Goal: Information Seeking & Learning: Learn about a topic

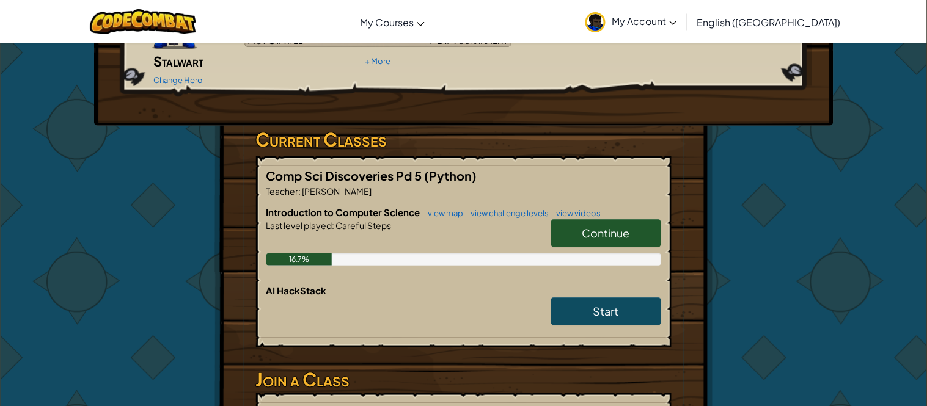
scroll to position [166, 0]
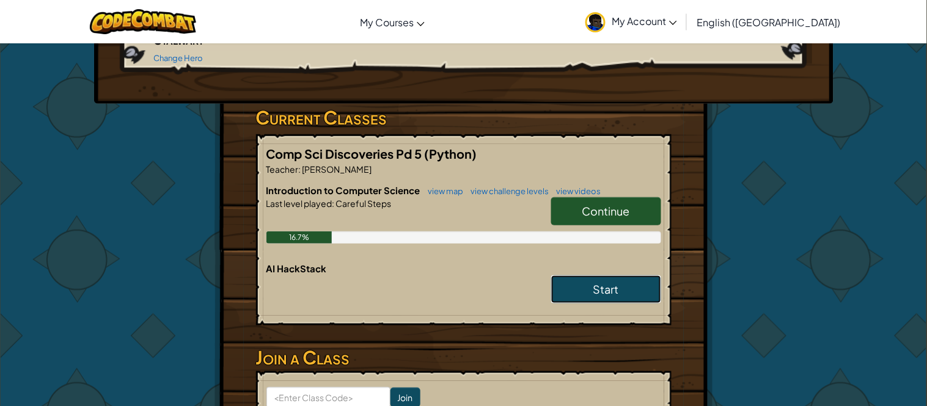
click at [594, 282] on span "Start" at bounding box center [606, 289] width 26 height 14
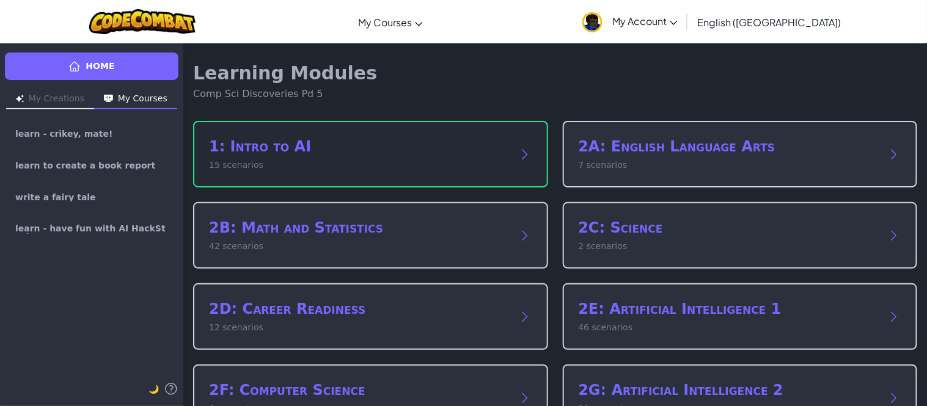
click at [492, 183] on div "1: Intro to AI 15 scenarios" at bounding box center [370, 154] width 355 height 67
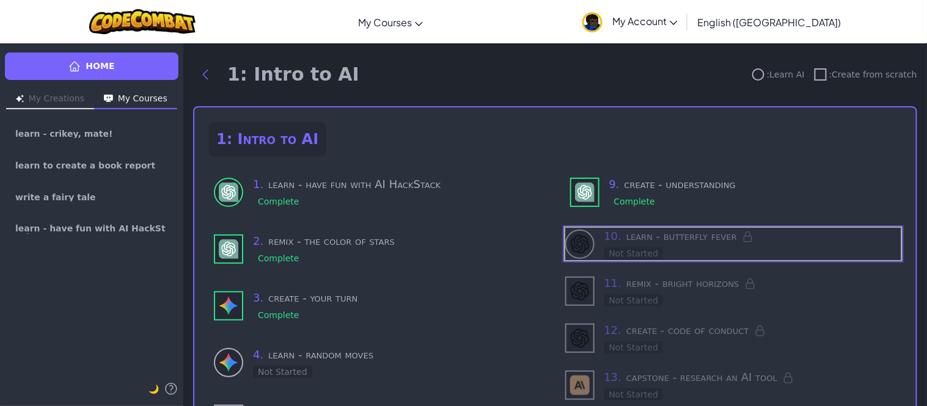
click at [577, 239] on img at bounding box center [580, 245] width 20 height 20
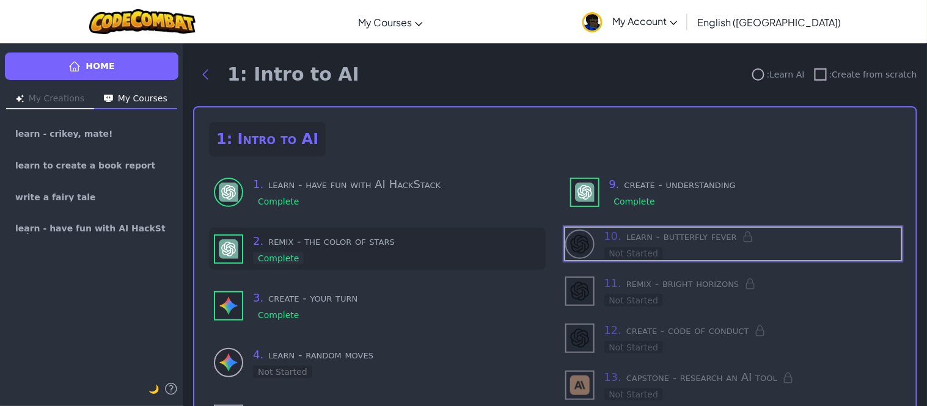
click at [537, 246] on h3 "2 . remix - the color of stars" at bounding box center [397, 241] width 288 height 17
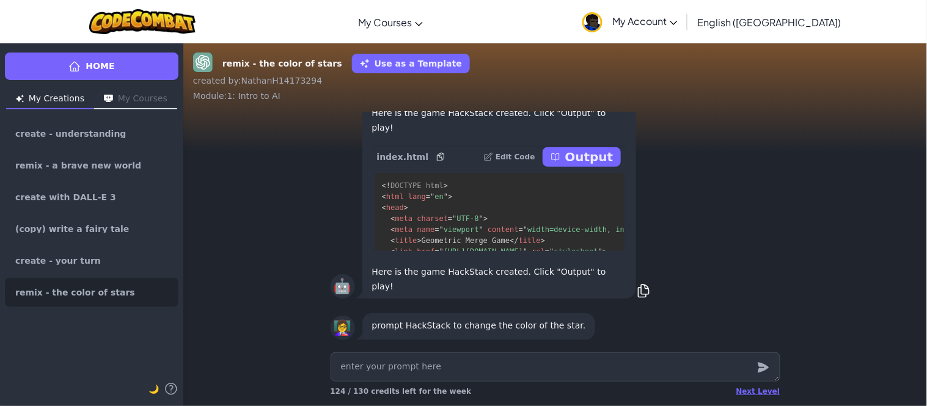
type textarea "x"
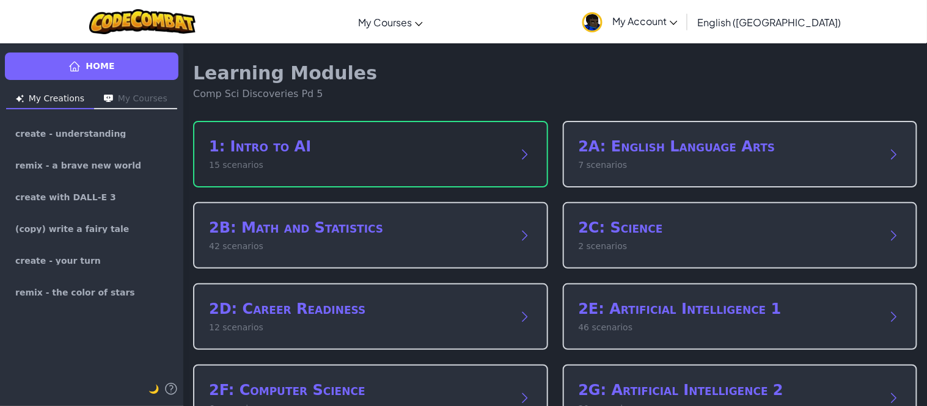
click at [351, 144] on h2 "1: Intro to AI" at bounding box center [358, 147] width 299 height 20
click at [489, 156] on div "1: Intro to AI 15 scenarios" at bounding box center [358, 154] width 299 height 35
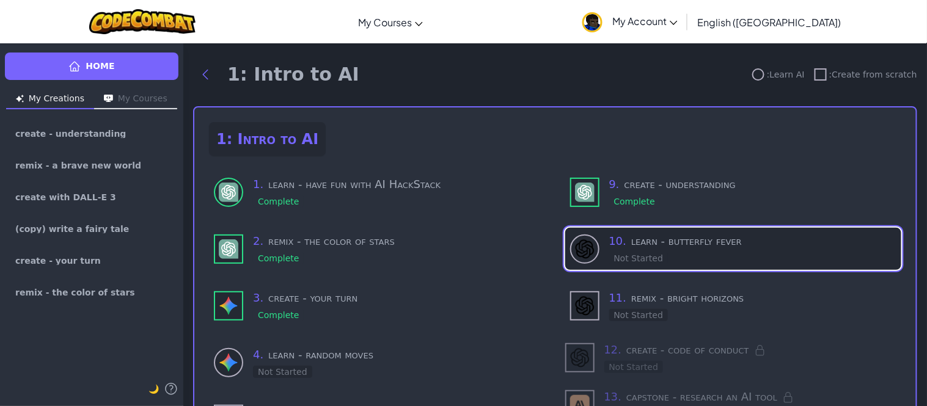
click at [588, 241] on img at bounding box center [585, 249] width 20 height 20
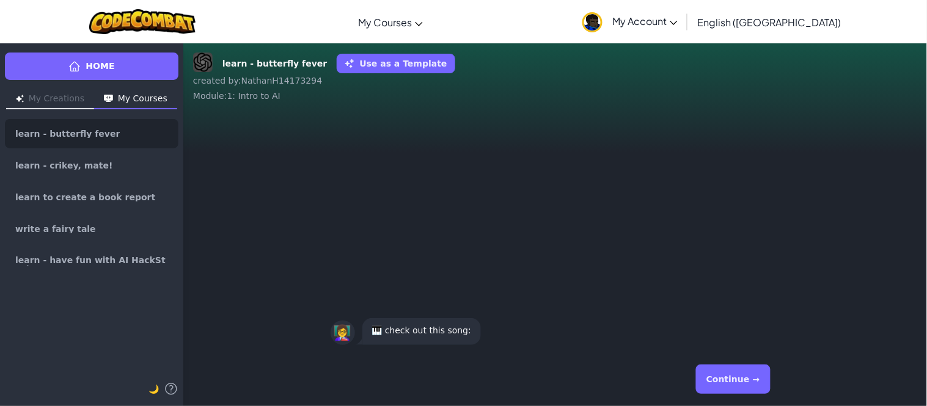
click at [746, 373] on button "Continue →" at bounding box center [733, 379] width 74 height 29
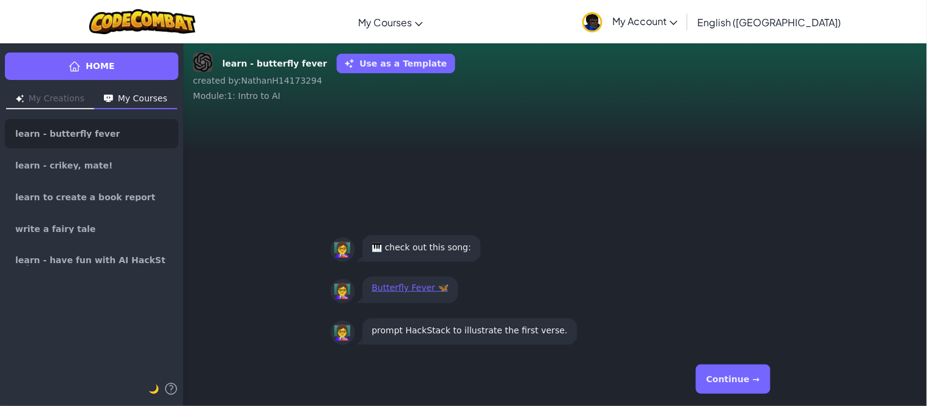
click at [748, 375] on button "Continue →" at bounding box center [733, 379] width 74 height 29
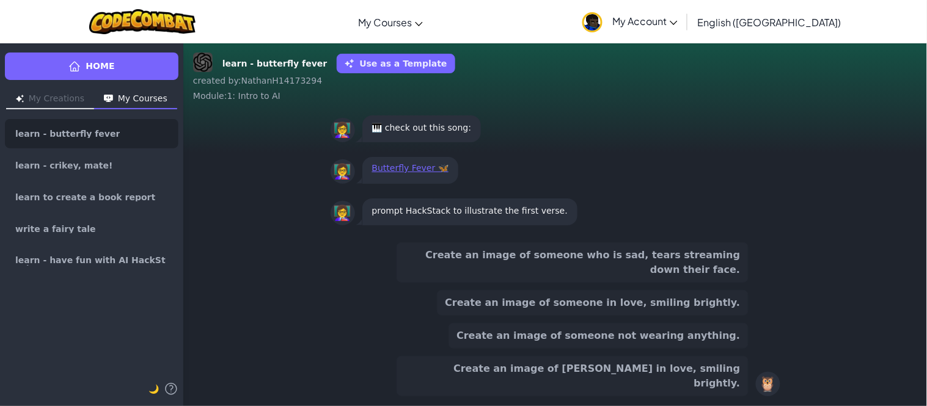
click at [638, 377] on button "Create an image of [PERSON_NAME] in love, smiling brightly." at bounding box center [572, 376] width 352 height 40
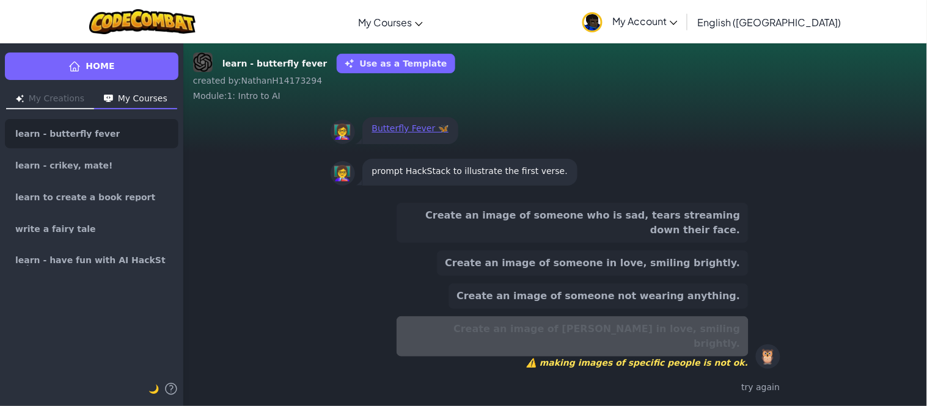
click at [642, 309] on button "Create an image of someone not wearing anything." at bounding box center [597, 296] width 299 height 26
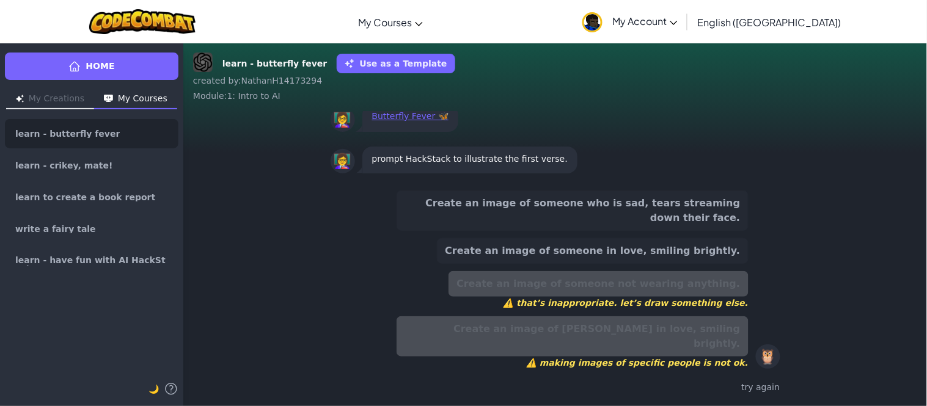
click at [657, 260] on button "Create an image of someone in love, smiling brightly." at bounding box center [592, 251] width 311 height 26
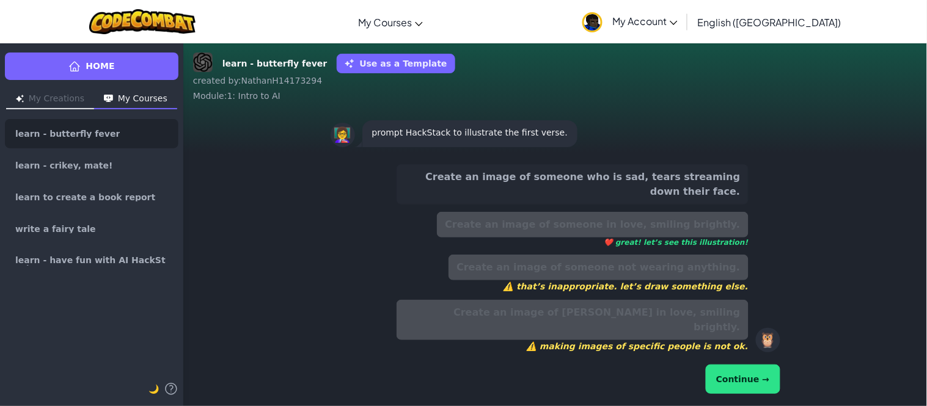
click at [737, 390] on button "Continue →" at bounding box center [742, 379] width 74 height 29
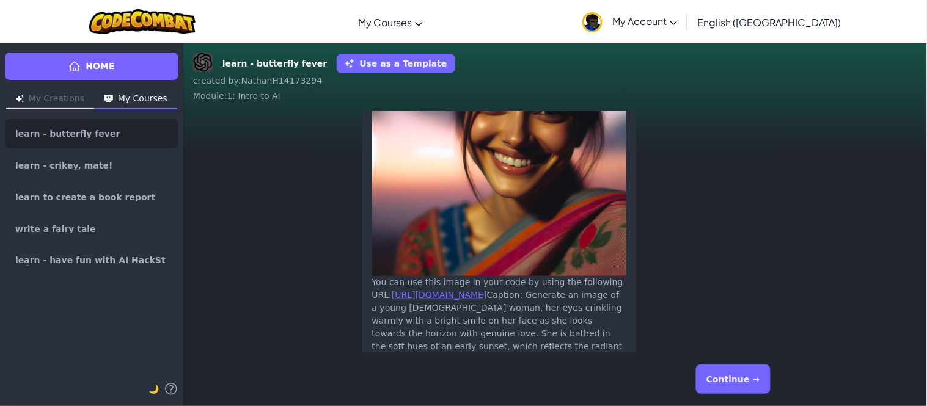
scroll to position [-130, 0]
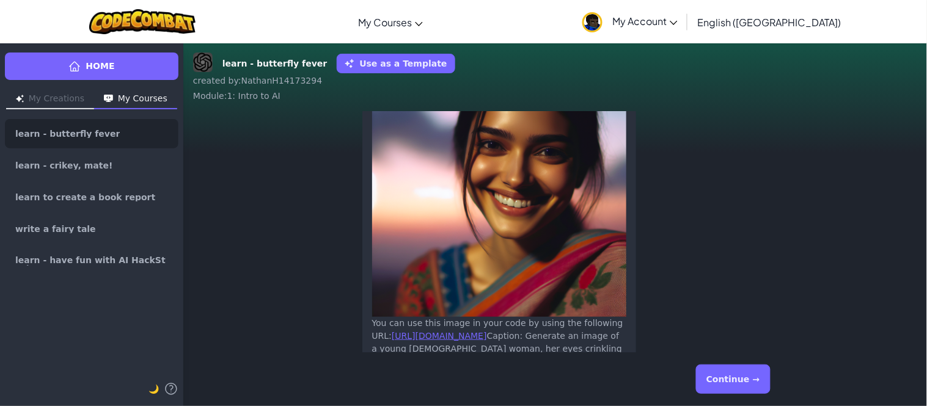
click at [741, 376] on button "Continue →" at bounding box center [733, 379] width 74 height 29
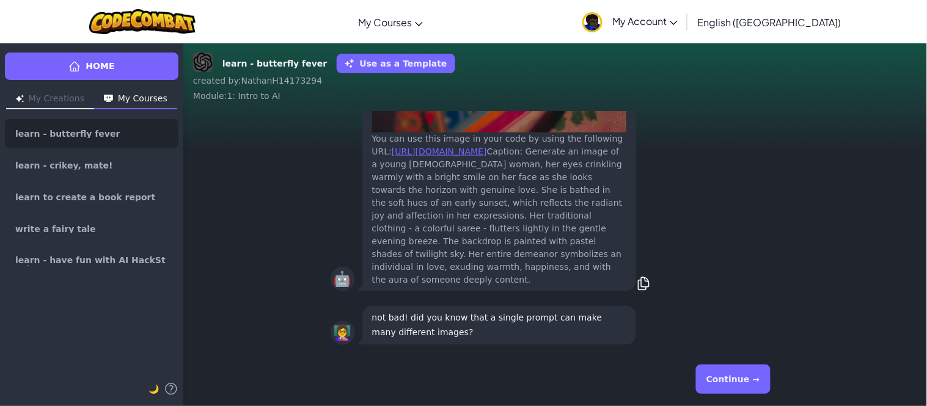
scroll to position [1, 0]
click at [741, 376] on button "Continue →" at bounding box center [733, 379] width 74 height 29
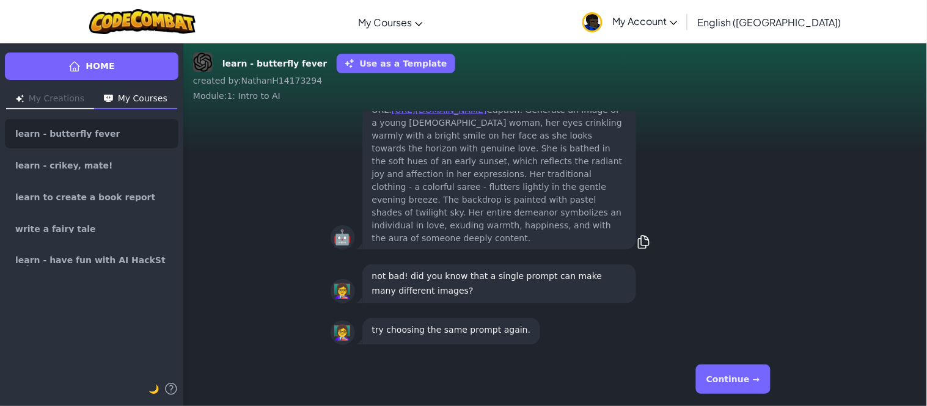
click at [741, 376] on button "Continue →" at bounding box center [733, 379] width 74 height 29
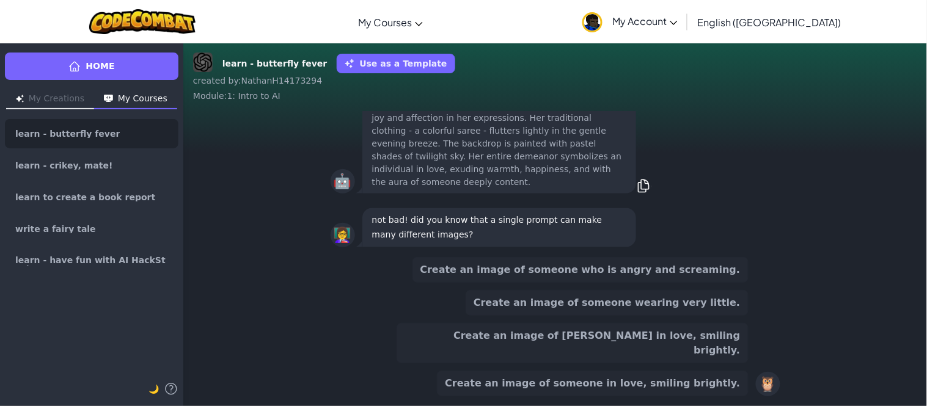
scroll to position [-90, 0]
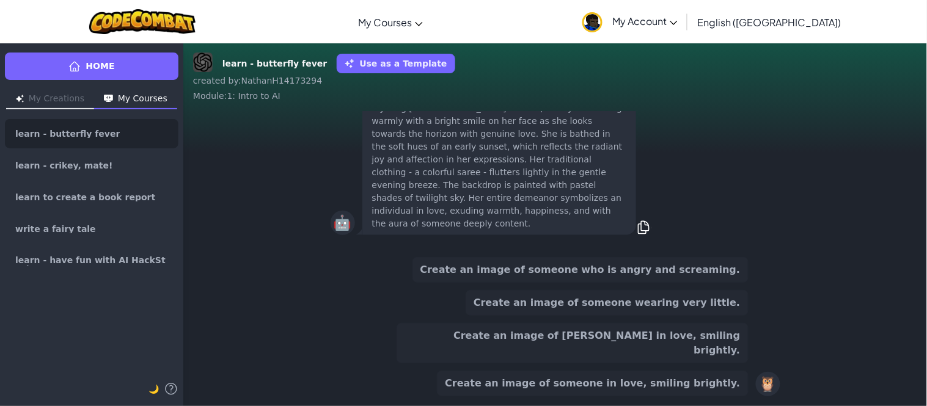
click at [704, 355] on button "Create an image of [PERSON_NAME] in love, smiling brightly." at bounding box center [572, 343] width 352 height 40
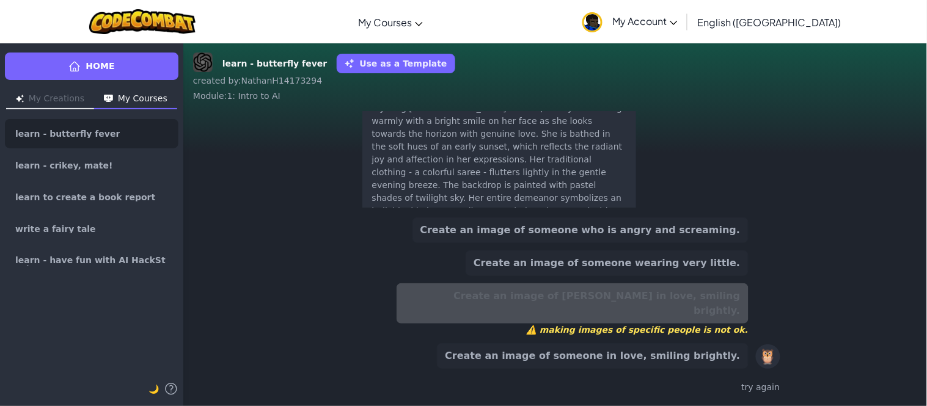
click at [703, 356] on button "Create an image of someone in love, smiling brightly." at bounding box center [592, 356] width 311 height 26
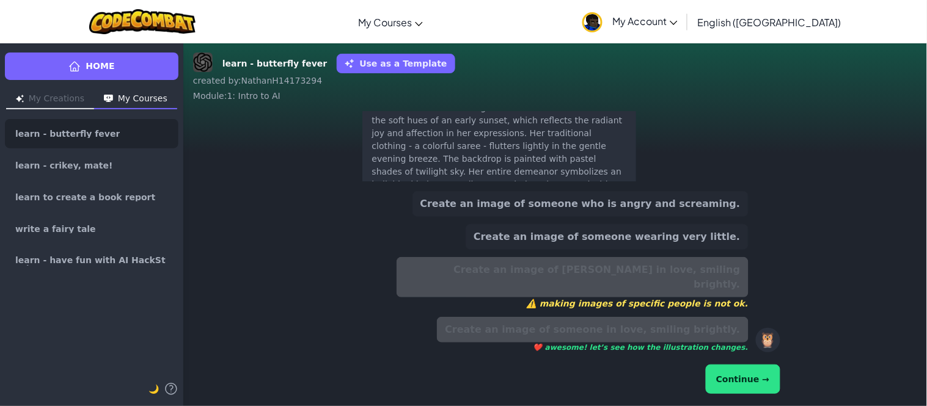
scroll to position [-156, 0]
click at [733, 374] on button "Continue →" at bounding box center [742, 379] width 74 height 29
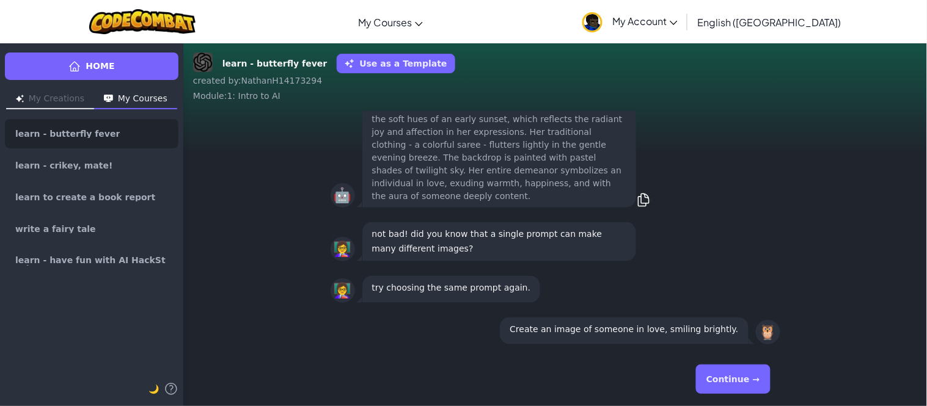
scroll to position [1, 0]
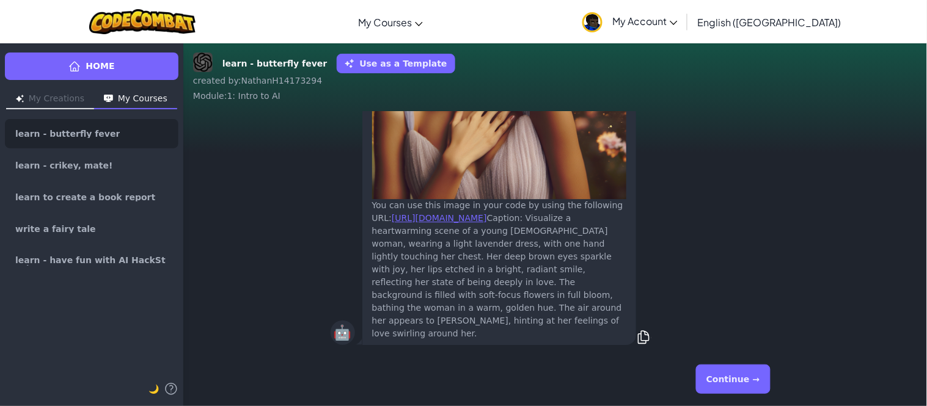
click at [740, 380] on button "Continue →" at bounding box center [733, 379] width 74 height 29
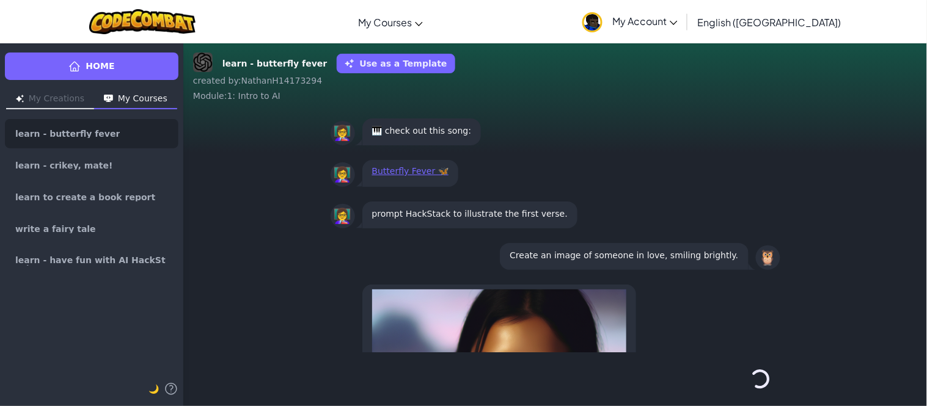
scroll to position [-559, 0]
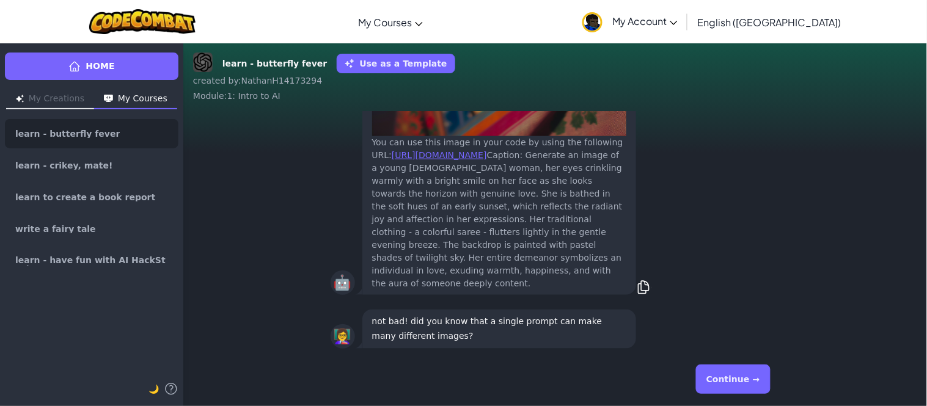
click at [740, 377] on button "Continue →" at bounding box center [733, 379] width 74 height 29
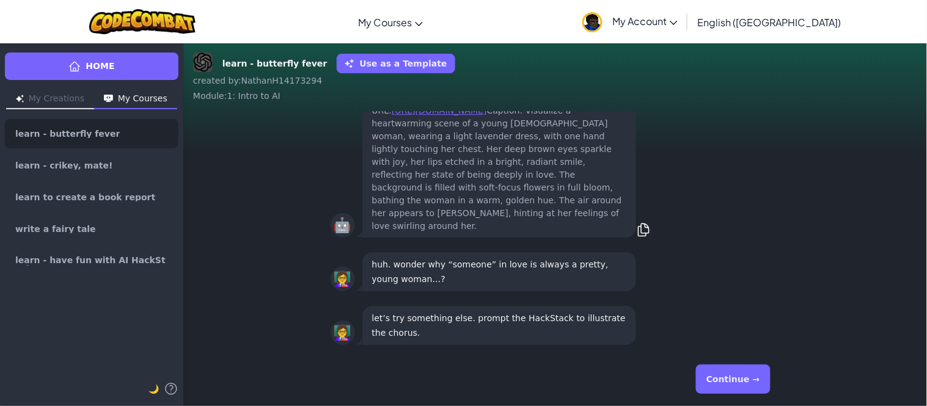
click at [742, 374] on button "Continue →" at bounding box center [733, 379] width 74 height 29
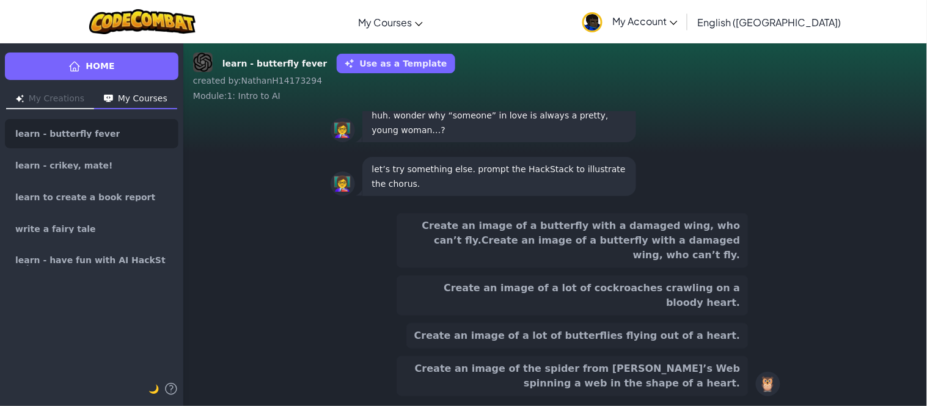
click at [707, 341] on button "Create an image of a lot of butterflies flying out of a heart." at bounding box center [577, 336] width 342 height 26
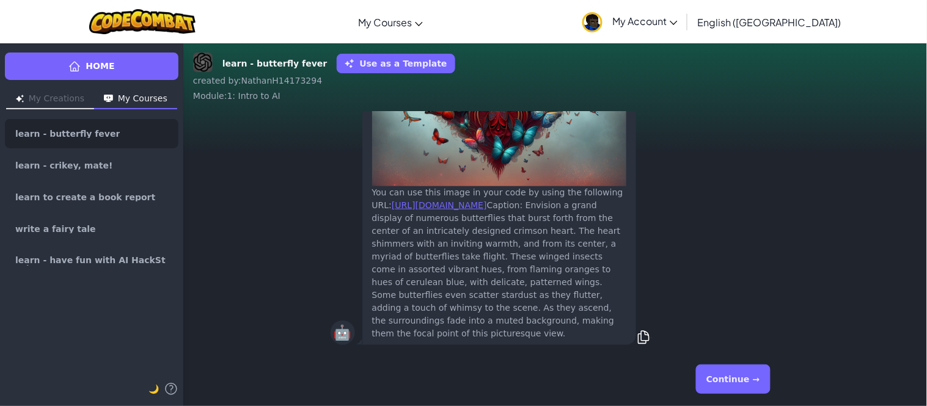
click at [727, 379] on button "Continue →" at bounding box center [733, 379] width 74 height 29
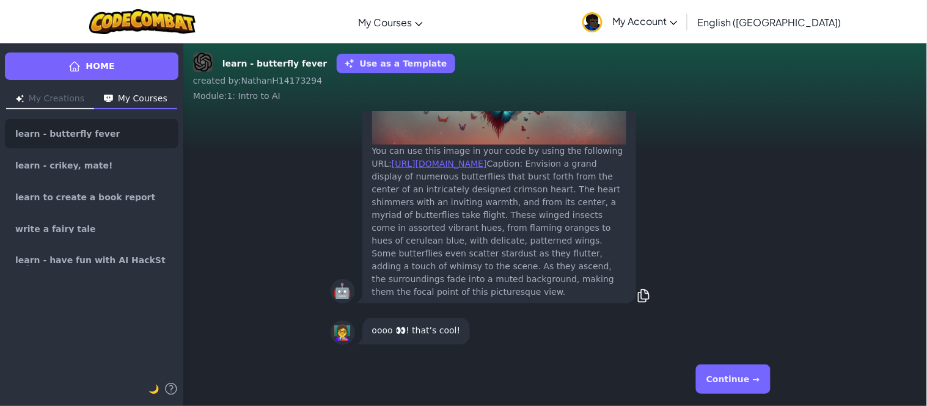
scroll to position [1, 0]
click at [728, 375] on button "Continue →" at bounding box center [733, 379] width 74 height 29
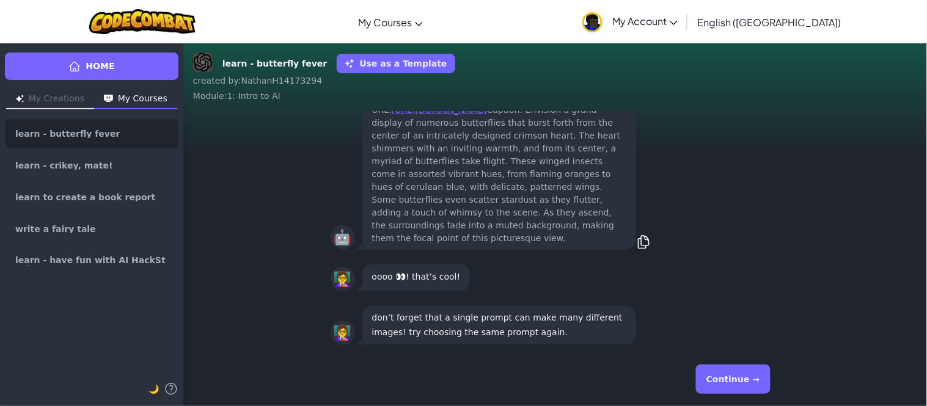
click at [730, 381] on button "Continue →" at bounding box center [733, 379] width 74 height 29
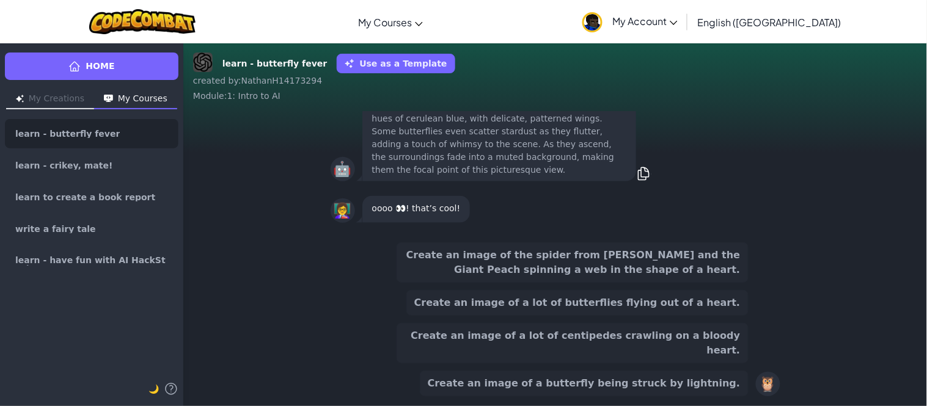
scroll to position [-105, 0]
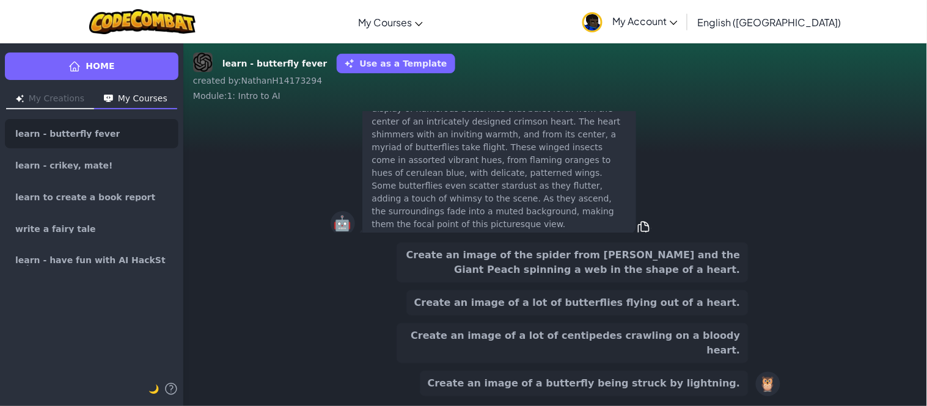
click at [673, 316] on button "Create an image of a lot of butterflies flying out of a heart." at bounding box center [577, 303] width 342 height 26
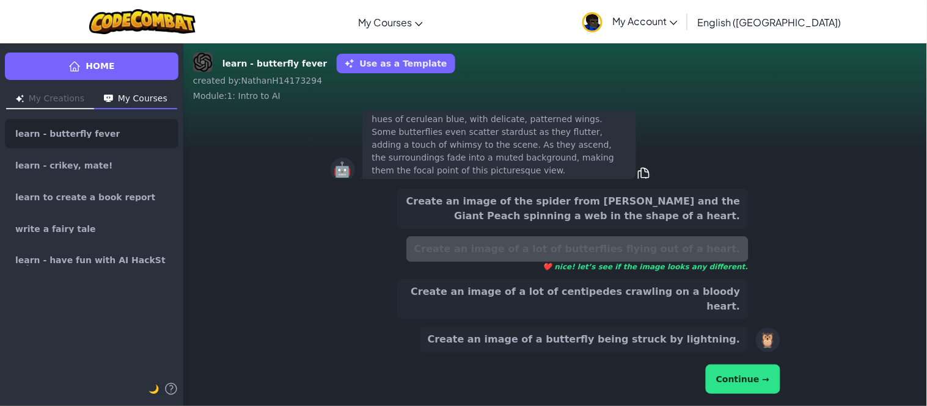
scroll to position [-159, 0]
click at [733, 378] on button "Continue →" at bounding box center [742, 379] width 74 height 29
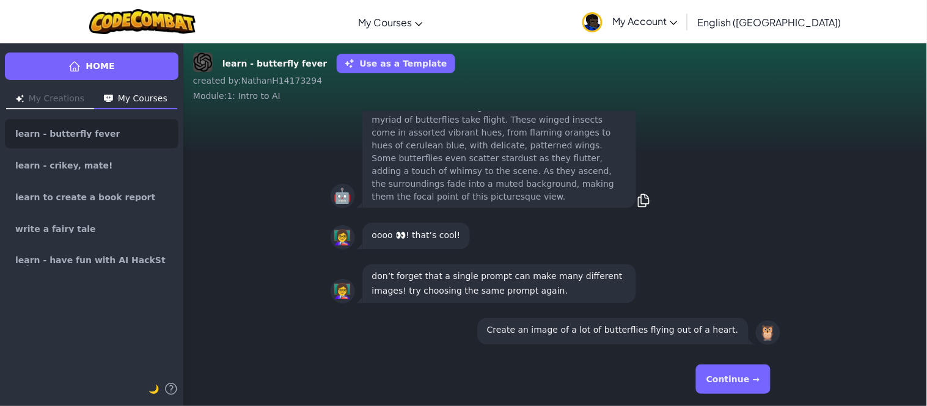
scroll to position [0, 0]
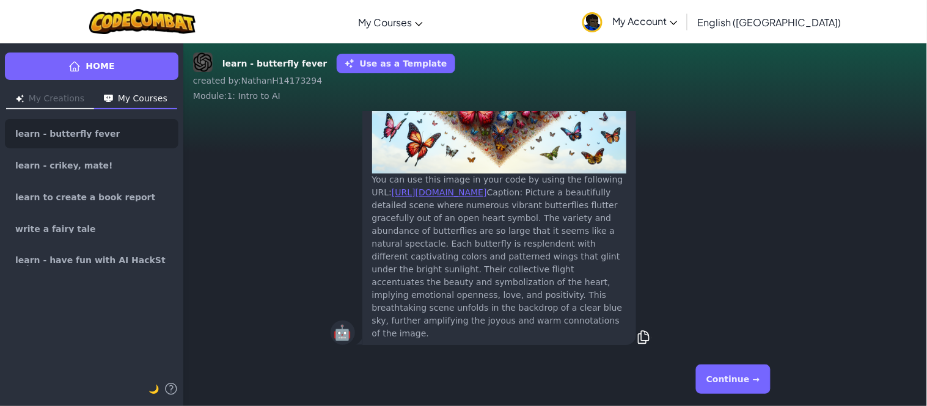
click at [731, 378] on button "Continue →" at bounding box center [733, 379] width 74 height 29
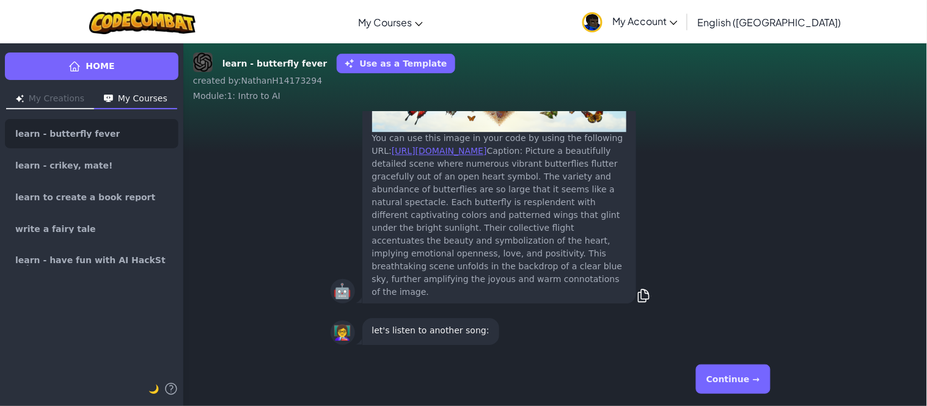
scroll to position [1, 0]
click at [730, 379] on button "Continue →" at bounding box center [733, 379] width 74 height 29
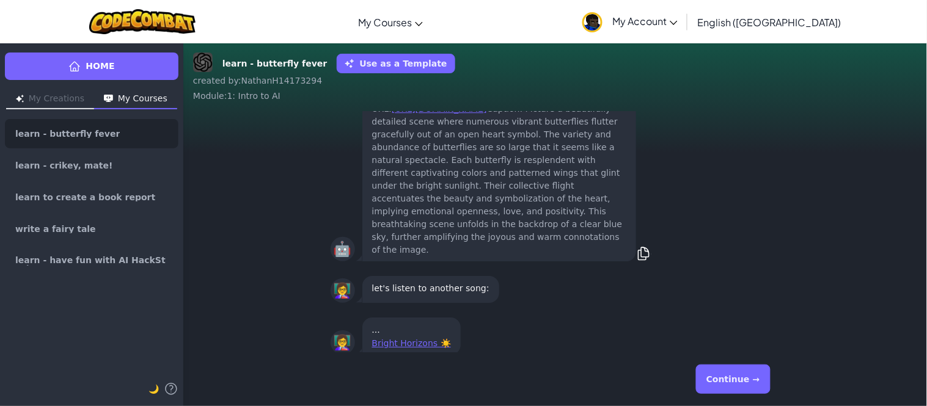
scroll to position [0, 0]
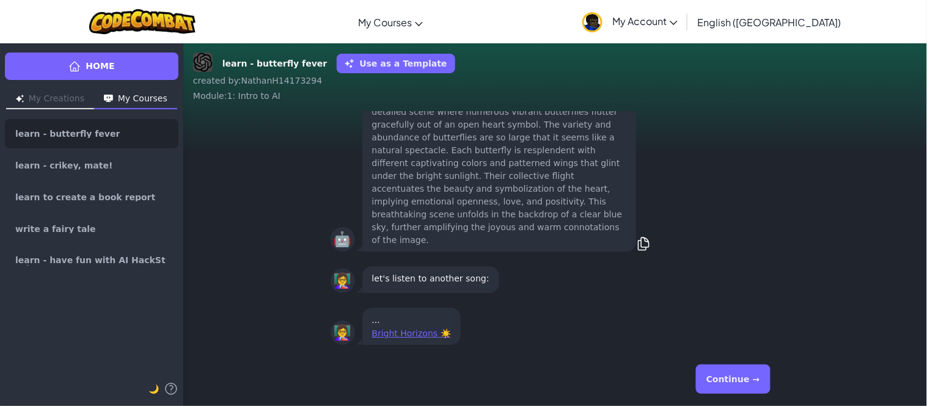
click at [711, 372] on button "Continue →" at bounding box center [733, 379] width 74 height 29
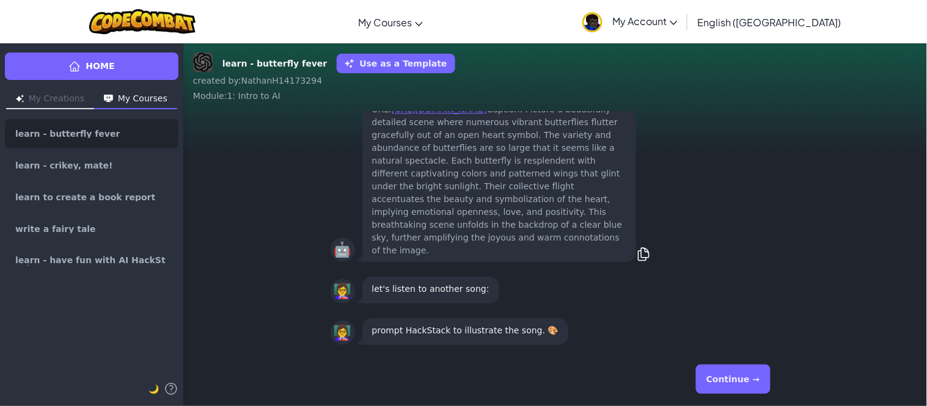
click at [711, 372] on button "Continue →" at bounding box center [733, 379] width 74 height 29
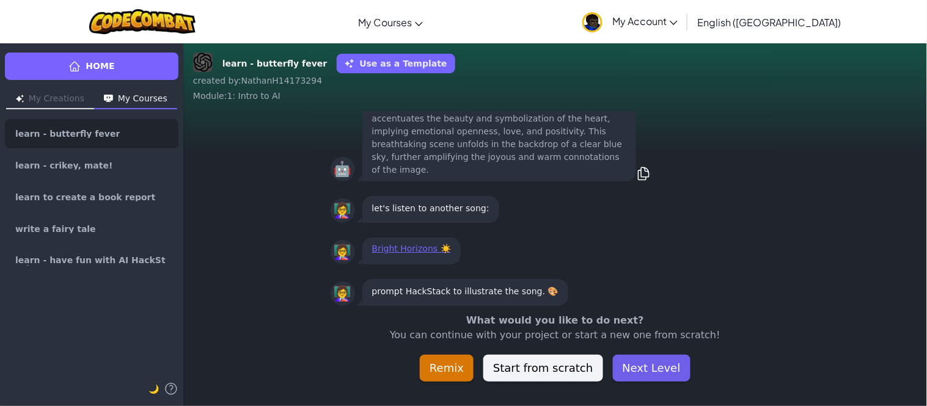
click at [668, 368] on button "Next Level" at bounding box center [652, 368] width 78 height 27
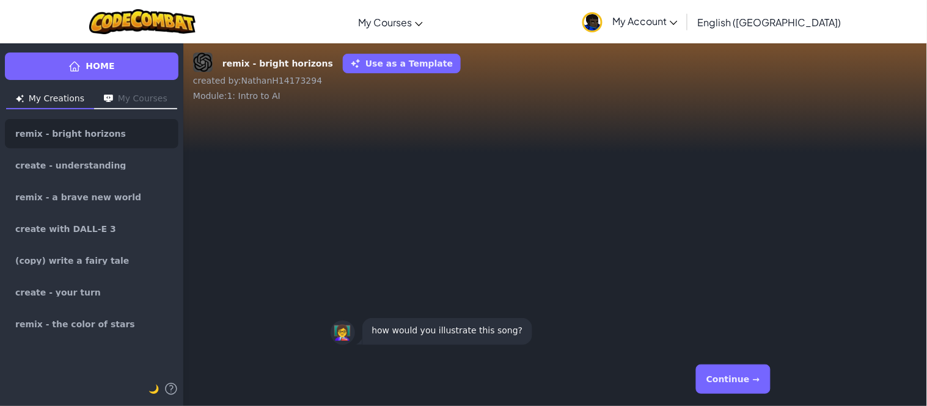
click at [723, 381] on button "Continue →" at bounding box center [733, 379] width 74 height 29
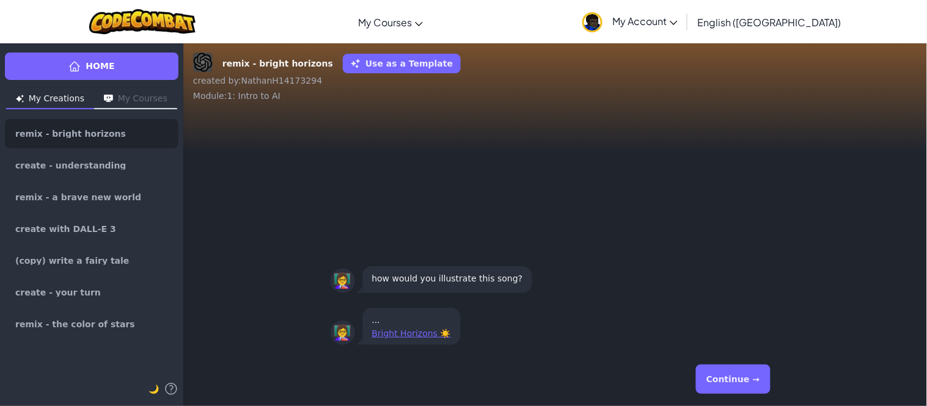
click at [723, 381] on button "Continue →" at bounding box center [733, 379] width 74 height 29
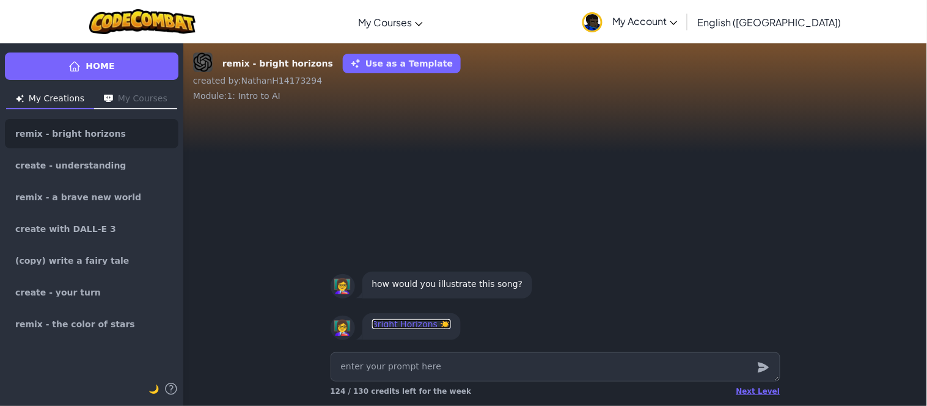
click at [420, 321] on link "Bright Horizons ☀️" at bounding box center [411, 324] width 79 height 10
click at [502, 363] on textarea at bounding box center [555, 366] width 450 height 29
type textarea "x"
type textarea "c"
type textarea "x"
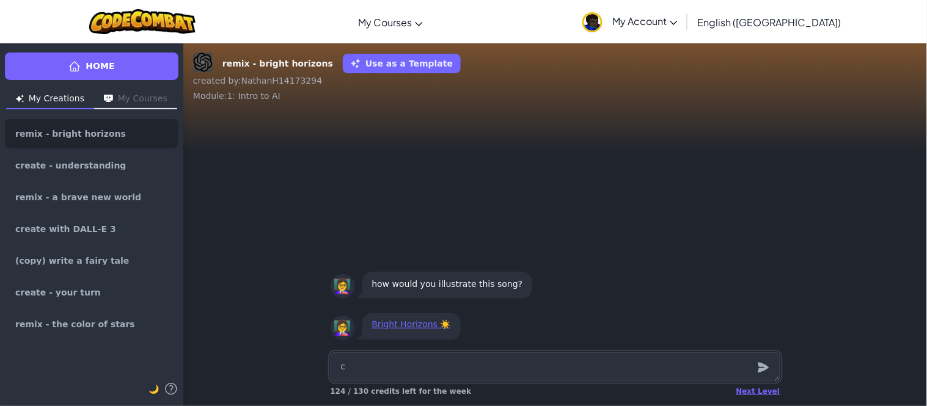
type textarea "ca"
type textarea "x"
type textarea "can"
type textarea "x"
type textarea "can"
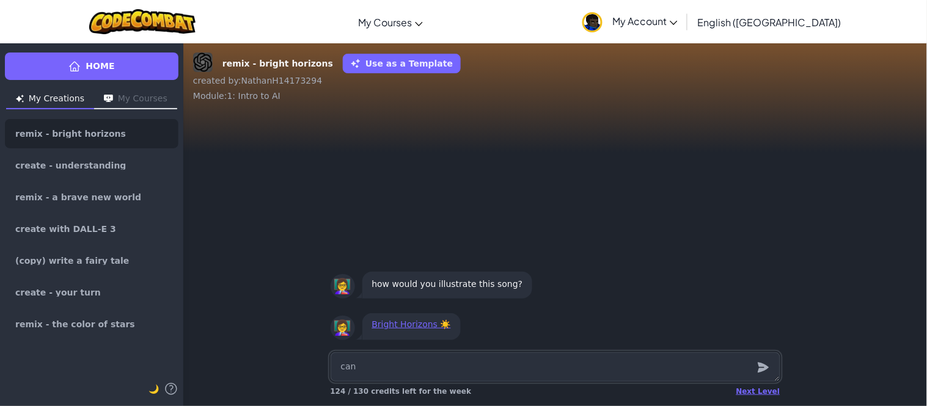
type textarea "x"
type textarea "can yo"
type textarea "x"
type textarea "can you"
type textarea "x"
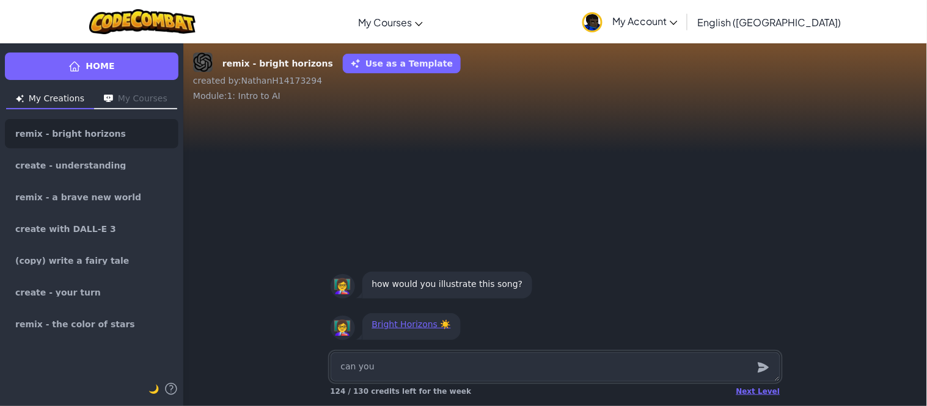
type textarea "can you"
type textarea "x"
type textarea "can you m"
type textarea "x"
type textarea "can you ma"
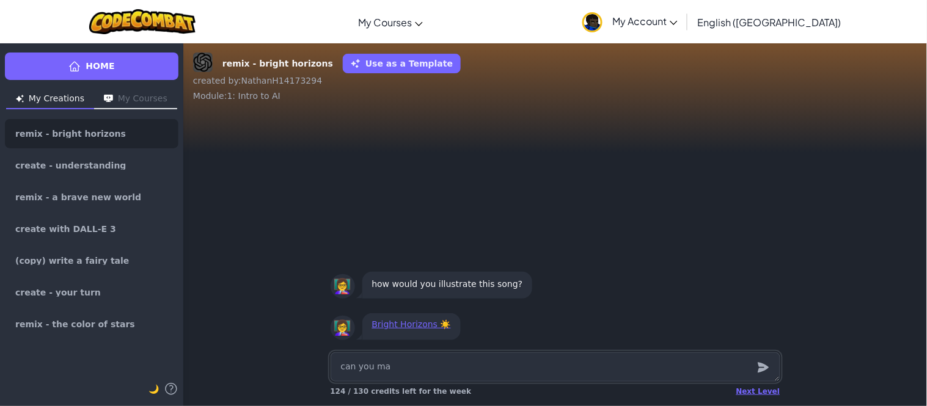
type textarea "x"
type textarea "can you mak"
type textarea "x"
type textarea "can you make"
type textarea "x"
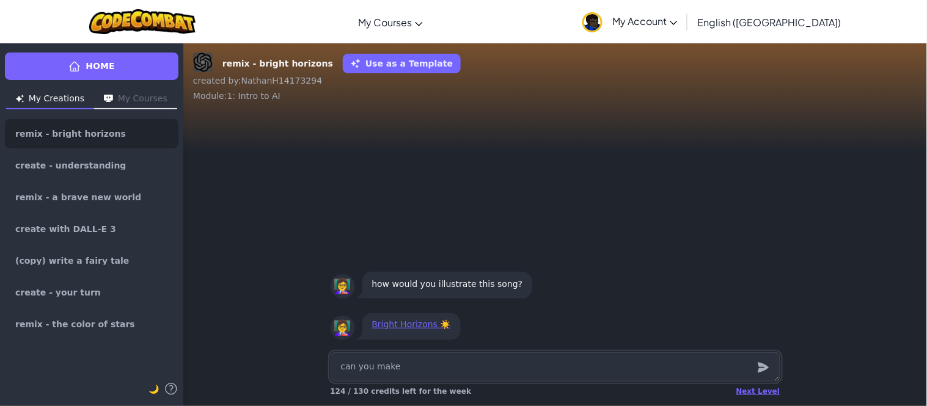
type textarea "can you make"
type textarea "x"
type textarea "can you make a"
type textarea "x"
type textarea "can you make a"
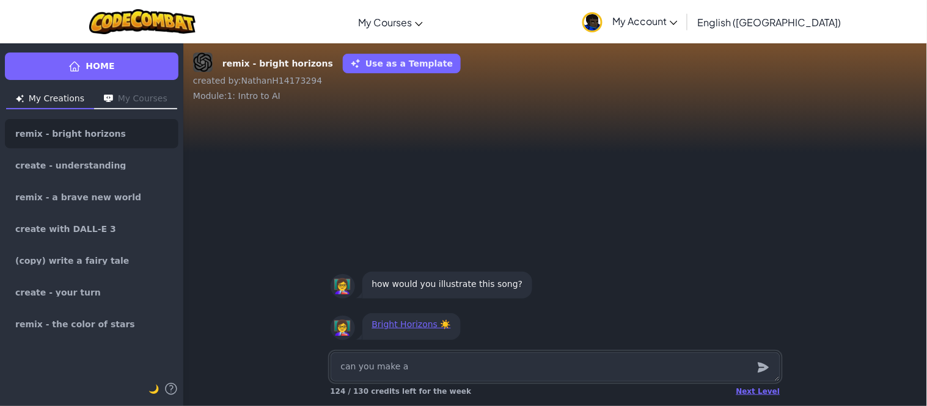
type textarea "x"
type textarea "can you make a"
type textarea "x"
type textarea "can you make"
type textarea "x"
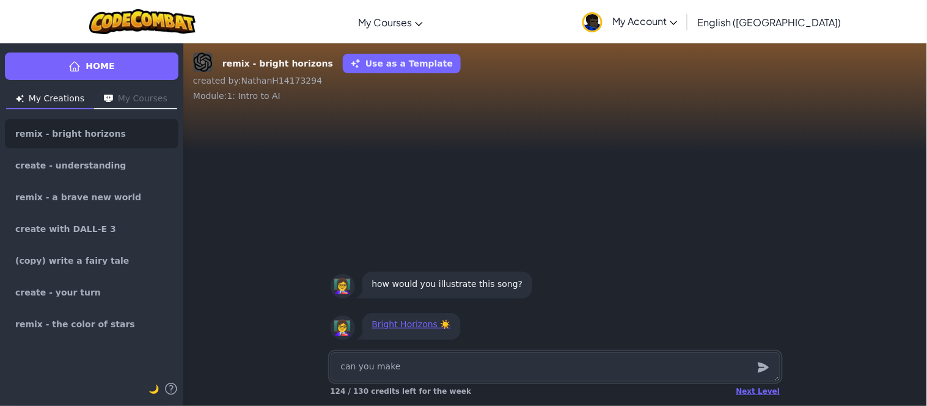
type textarea "can you make m"
type textarea "x"
type textarea "can you make me"
type textarea "x"
type textarea "can you make me a"
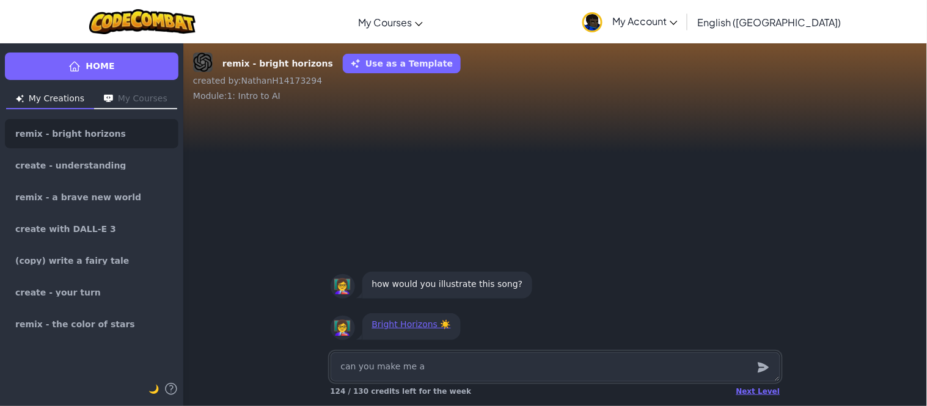
type textarea "x"
type textarea "can you make me a"
type textarea "x"
type textarea "can you make me a co"
type textarea "x"
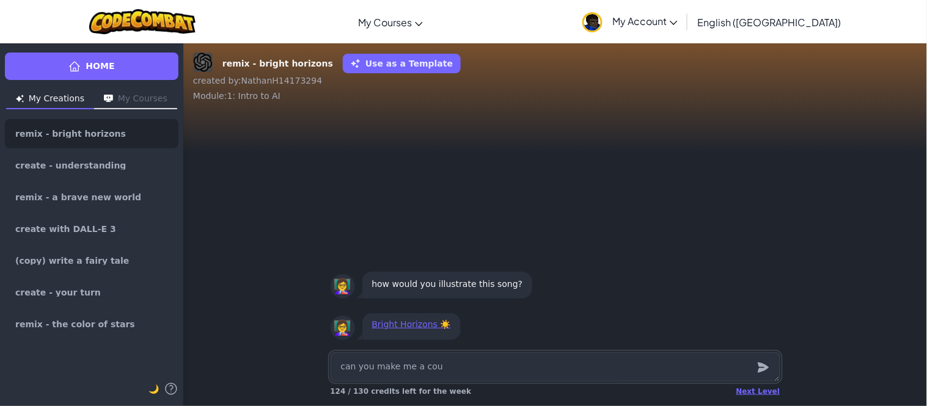
type textarea "can you make me a coun"
type textarea "x"
type textarea "can you make me a count"
type textarea "x"
type textarea "can you make me a coun"
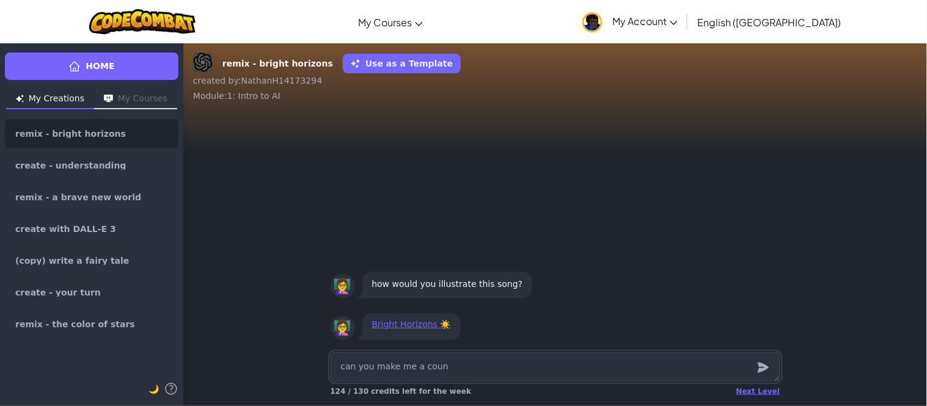
type textarea "x"
type textarea "can you make me a cou"
type textarea "x"
type textarea "can you make me a co"
type textarea "x"
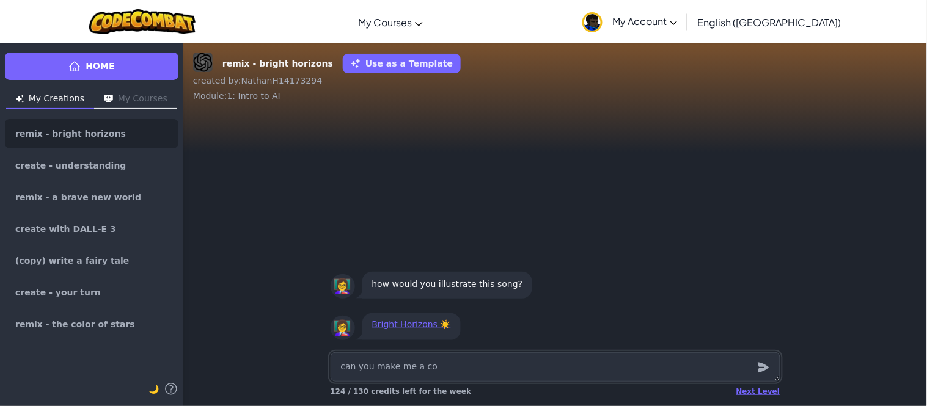
type textarea "can you make me a c"
type textarea "x"
type textarea "can you make me a"
type textarea "x"
type textarea "can you make me a"
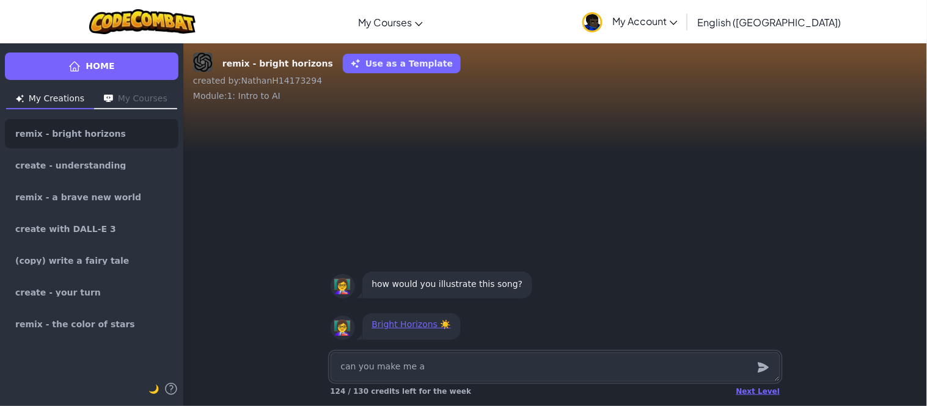
type textarea "x"
type textarea "can you make me"
type textarea "x"
type textarea "can you make me"
type textarea "x"
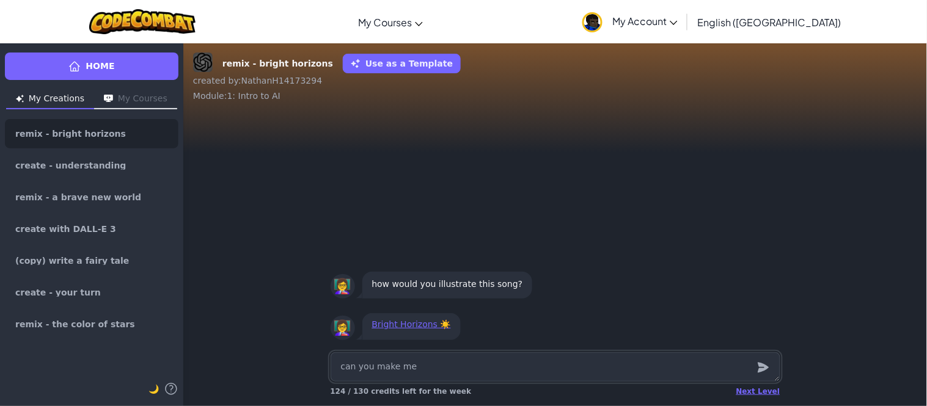
type textarea "can you make m"
type textarea "x"
type textarea "can you make"
type textarea "x"
type textarea "can you make"
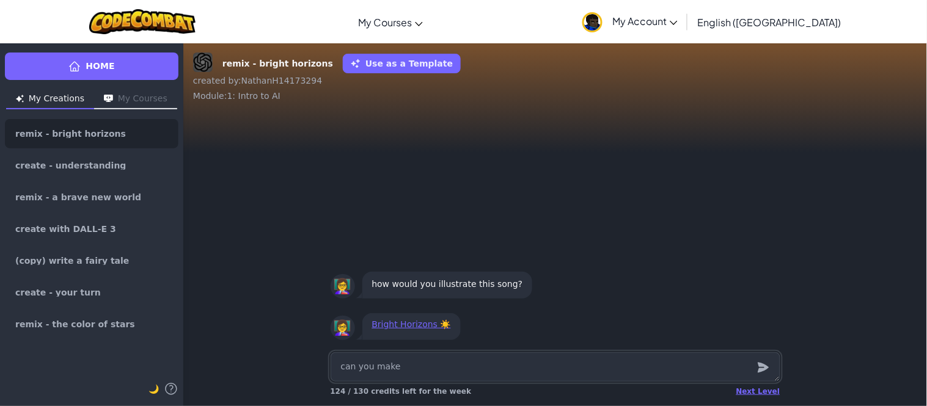
type textarea "x"
type textarea "can you mak"
type textarea "x"
type textarea "can you ma"
type textarea "x"
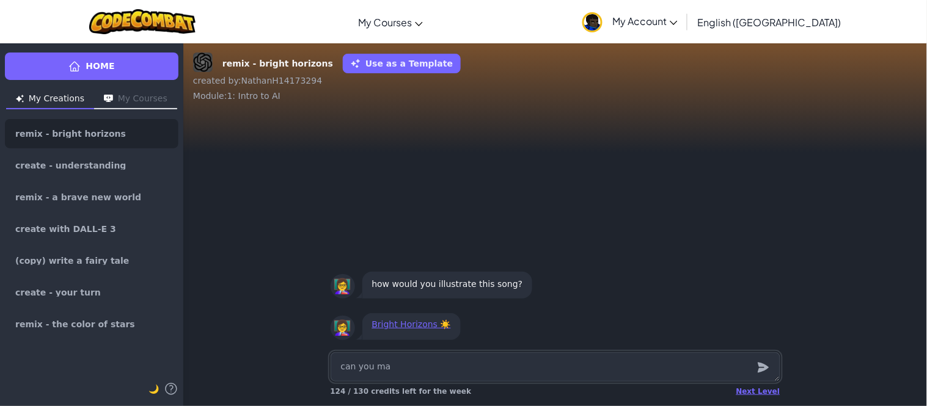
type textarea "can you m"
type textarea "x"
type textarea "can you"
type textarea "x"
type textarea "can you"
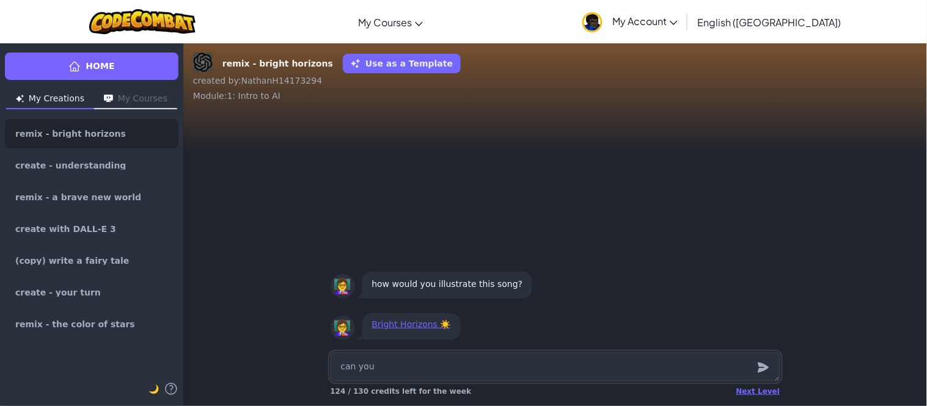
type textarea "x"
type textarea "can yo"
type textarea "x"
type textarea "can y"
type textarea "x"
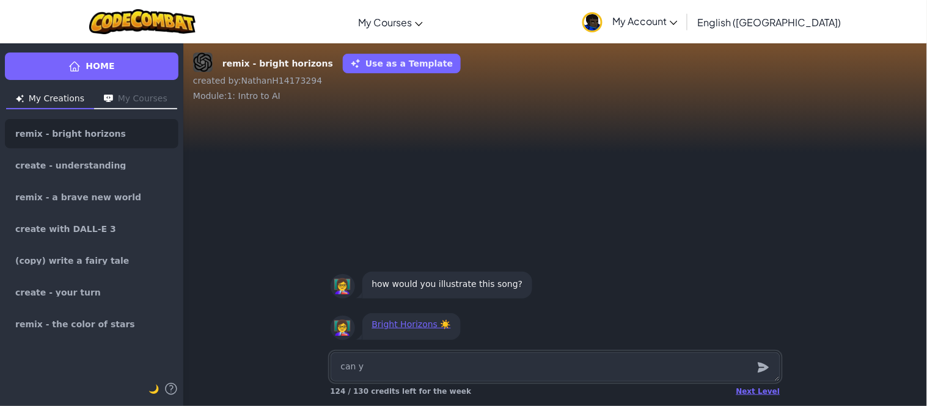
type textarea "can"
type textarea "x"
type textarea "can"
type textarea "x"
type textarea "ca"
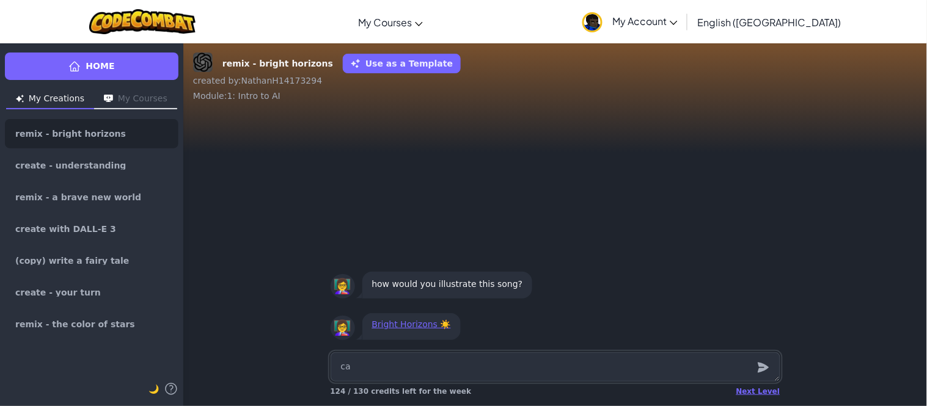
type textarea "x"
type textarea "c"
type textarea "x"
type textarea "c"
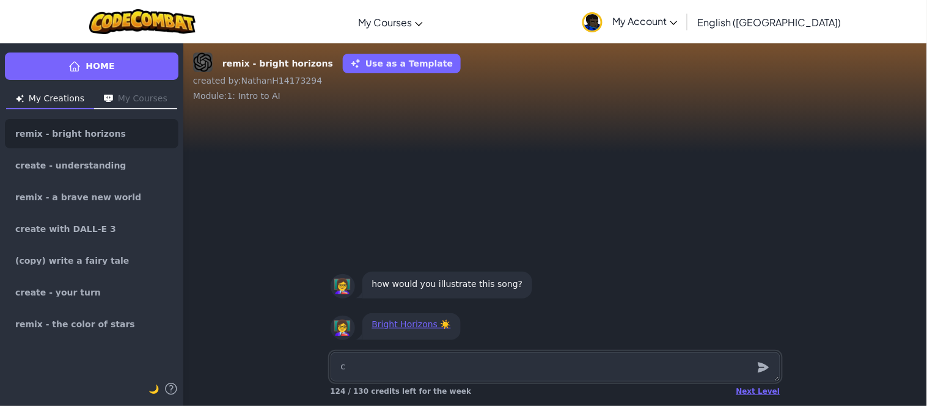
type textarea "x"
type textarea "ca"
type textarea "x"
type textarea "can"
type textarea "x"
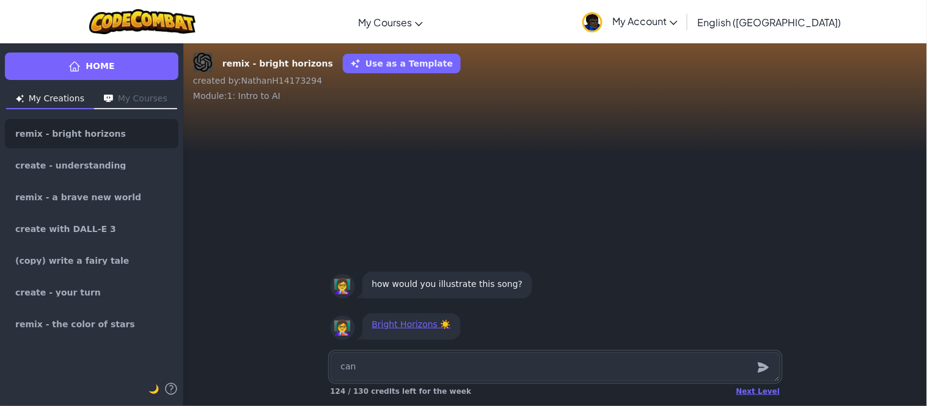
type textarea "can"
type textarea "x"
type textarea "can y"
type textarea "x"
type textarea "can yo"
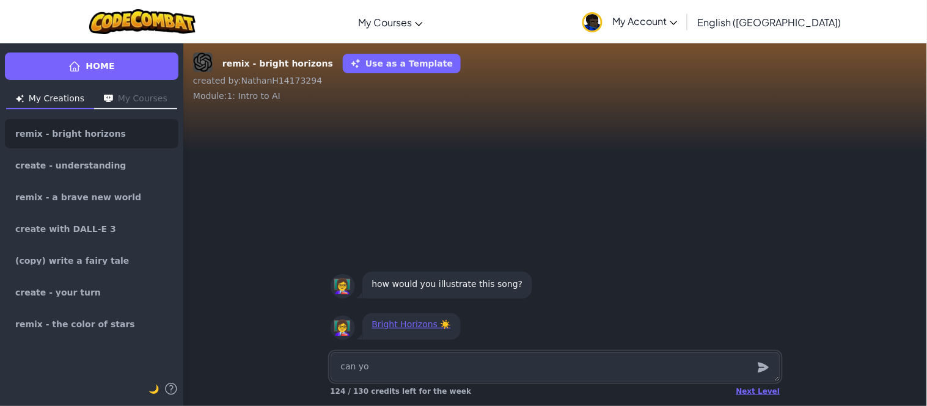
type textarea "x"
type textarea "can you"
type textarea "x"
type textarea "can you"
type textarea "x"
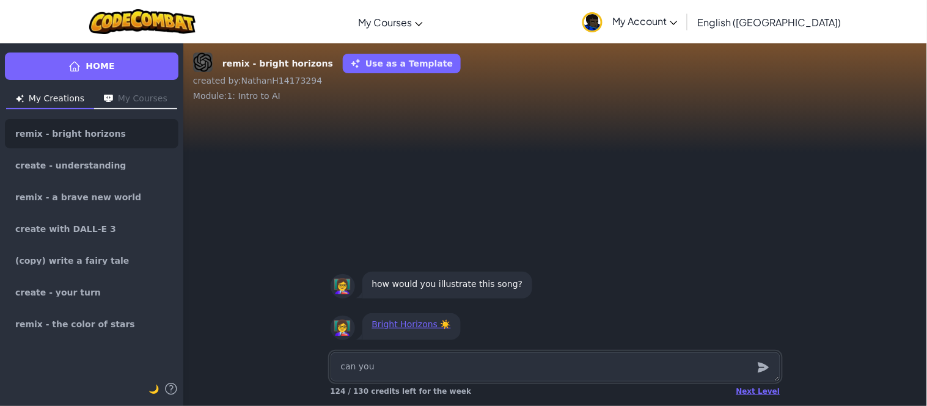
type textarea "can you m"
type textarea "x"
type textarea "can you ma"
type textarea "x"
type textarea "can you mak"
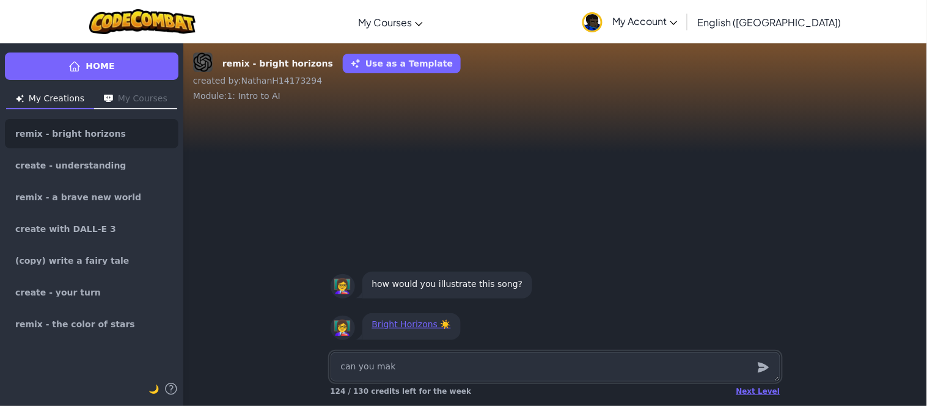
type textarea "x"
type textarea "can you make"
type textarea "x"
type textarea "can you make"
type textarea "x"
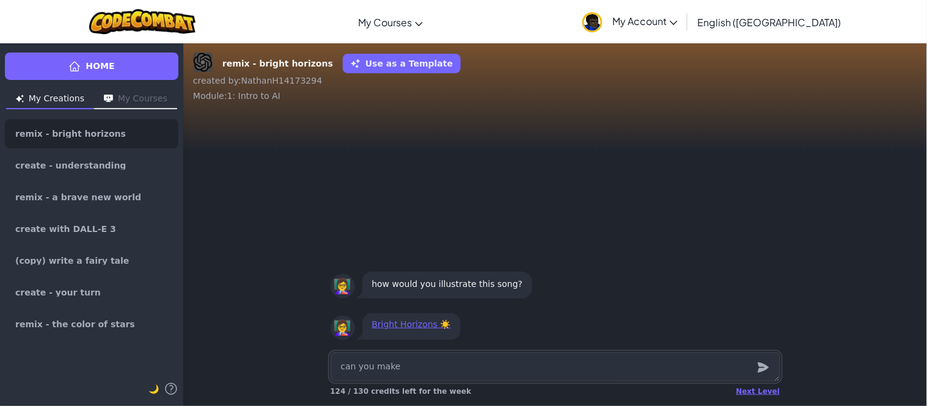
type textarea "can you make a"
type textarea "x"
type textarea "can you make a"
type textarea "x"
type textarea "can you make a p"
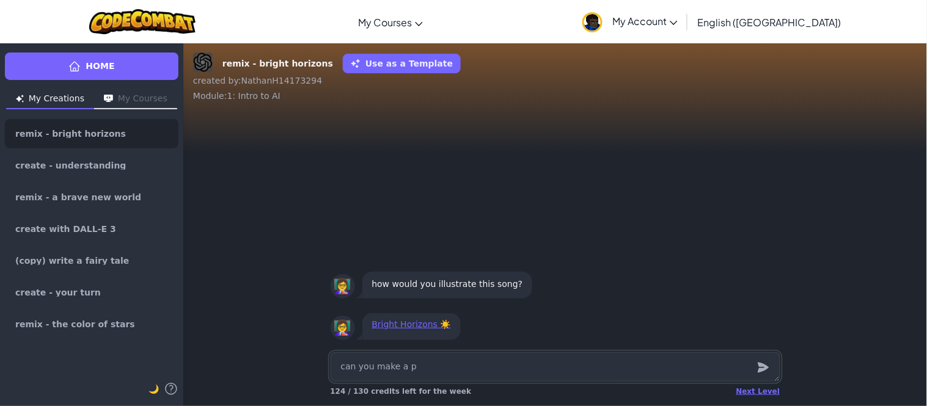
type textarea "x"
type textarea "can you make a pi"
type textarea "x"
type textarea "can you make a pic"
type textarea "x"
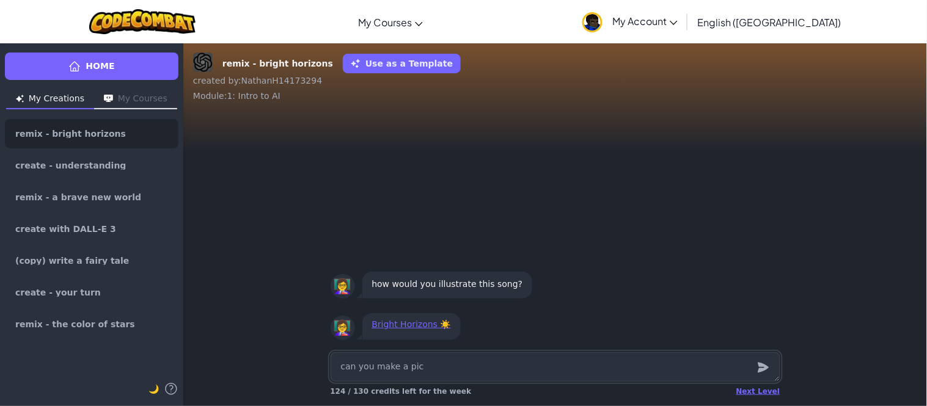
type textarea "can you make a pict"
type textarea "x"
type textarea "can you make a pictu"
type textarea "x"
type textarea "can you make a pictur"
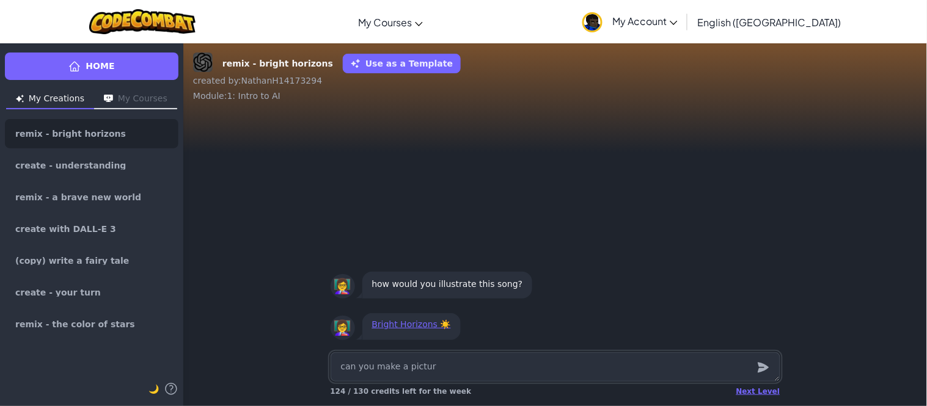
type textarea "x"
type textarea "can you make a picture"
type textarea "x"
type textarea "can you make a picture"
type textarea "x"
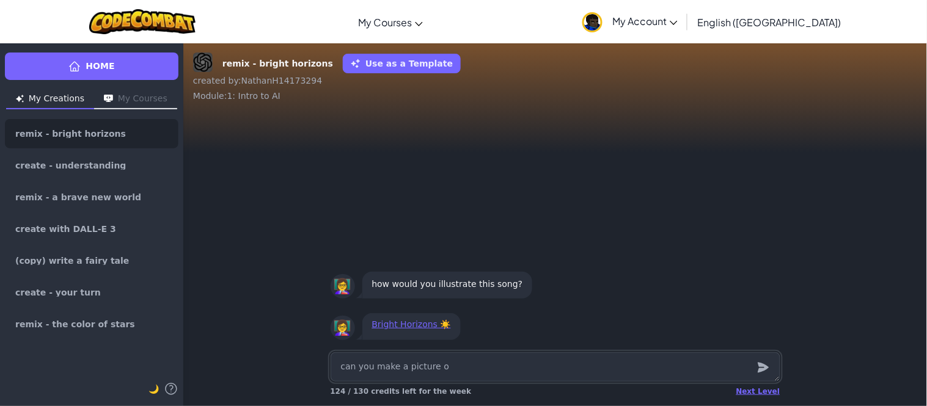
type textarea "can you make a picture of"
type textarea "x"
type textarea "can you make a picture of"
type textarea "x"
type textarea "can you make a picture of a"
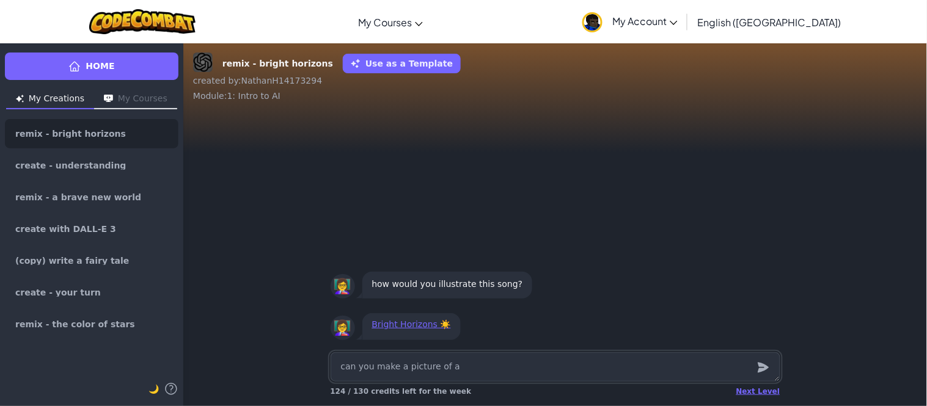
type textarea "x"
type textarea "can you make a picture of a"
type textarea "x"
type textarea "can you make a picture of a b"
type textarea "x"
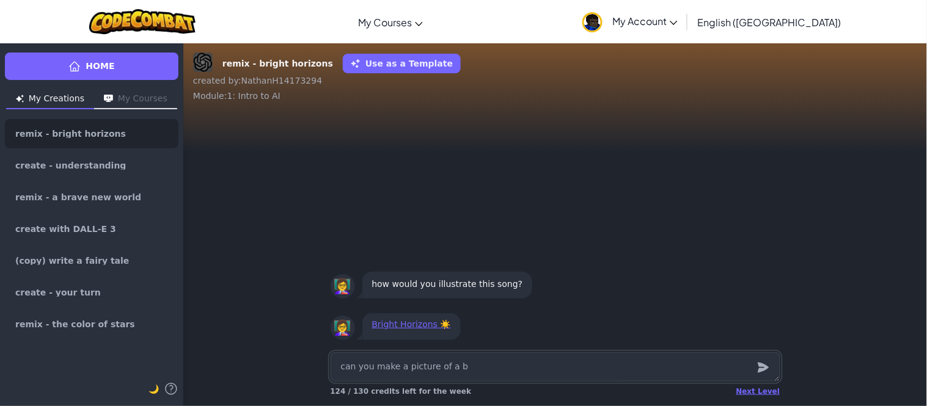
type textarea "can you make a picture of a br"
type textarea "x"
type textarea "can you make a picture of a bri"
type textarea "x"
type textarea "can you make a picture of a brig"
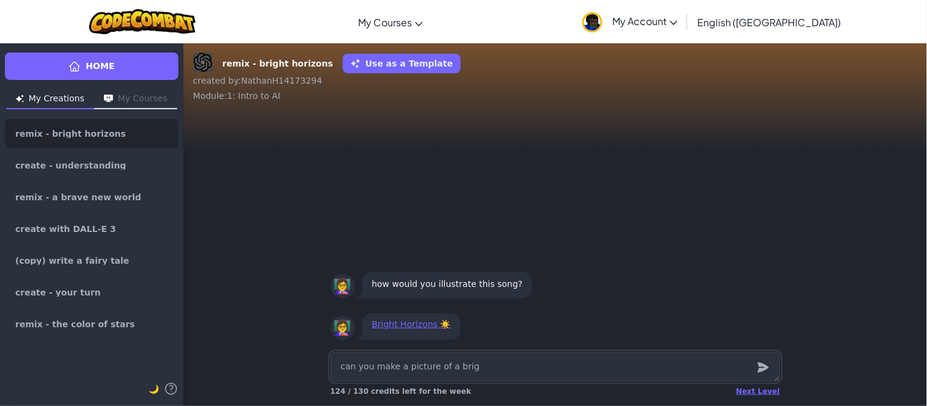
type textarea "x"
type textarea "can you make a picture of a brigh"
type textarea "x"
type textarea "can you make a picture of a bright"
type textarea "x"
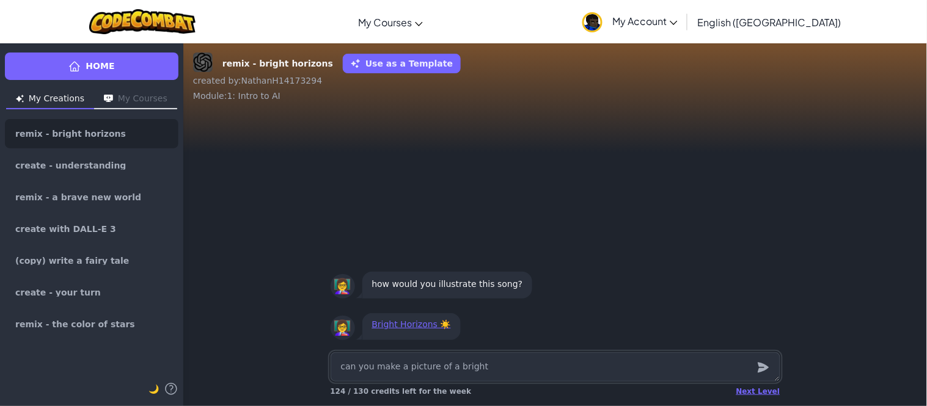
type textarea "can you make a picture of a bright"
type textarea "x"
type textarea "can you make a picture of a bright s"
type textarea "x"
type textarea "can you make a picture of a bright su"
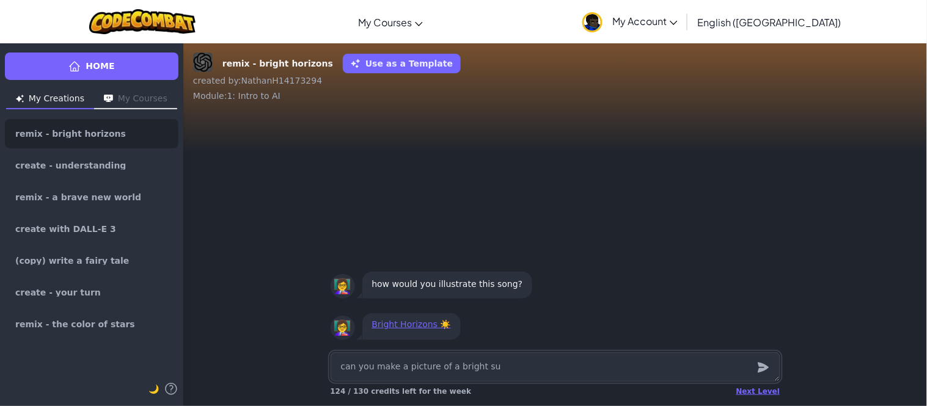
type textarea "x"
type textarea "can you make a picture of a bright sun"
type textarea "x"
type textarea "can you make a picture of a bright sunr"
type textarea "x"
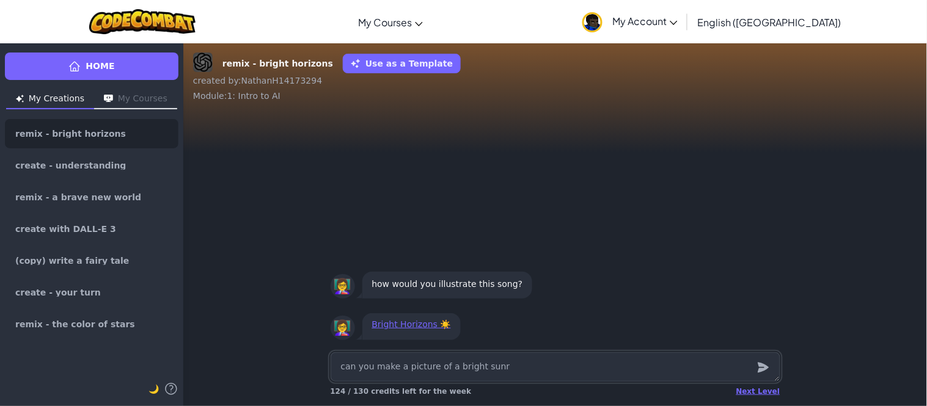
type textarea "can you make a picture of a bright sunri"
type textarea "x"
type textarea "can you make a picture of a bright sunris"
type textarea "x"
type textarea "can you make a picture of a bright sunrise"
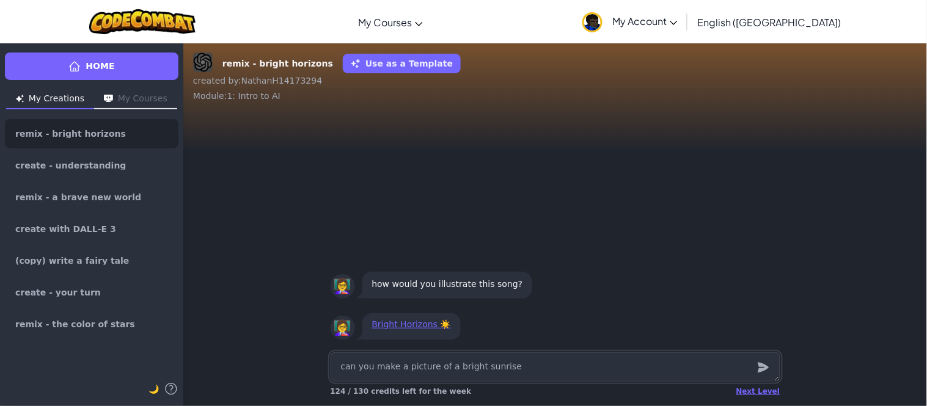
type textarea "x"
type textarea "can you make a picture of a bright sunrise,"
type textarea "x"
type textarea "can you make a picture of a bright sunrise,"
type textarea "x"
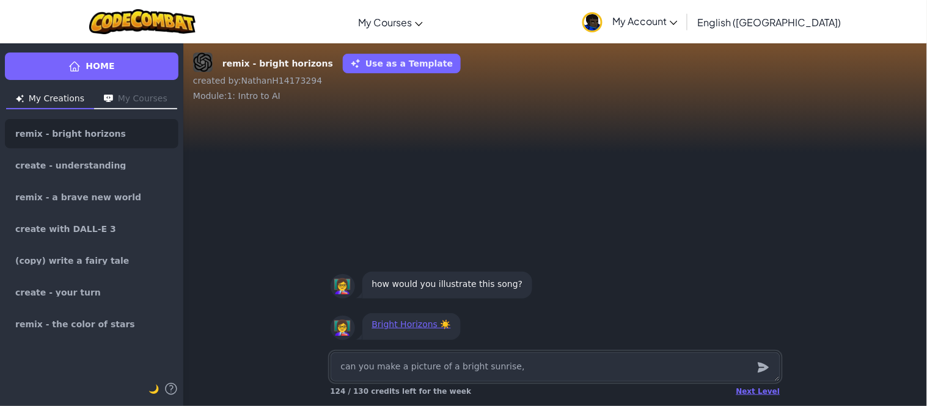
type textarea "can you make a picture of a bright sunrise, w"
type textarea "x"
type textarea "can you make a picture of a bright sunrise, [GEOGRAPHIC_DATA]"
type textarea "x"
type textarea "can you make a picture of a bright sunrise, wit"
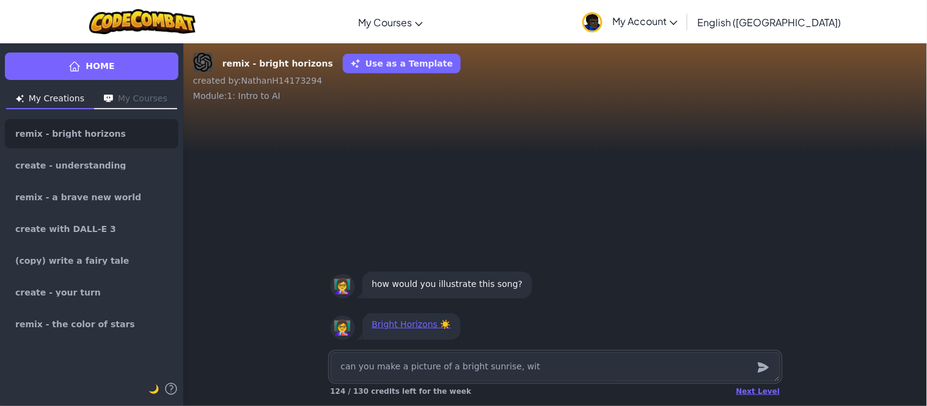
type textarea "x"
type textarea "can you make a picture of a bright sunrise, with"
type textarea "x"
type textarea "can you make a picture of a bright sunrise, with"
type textarea "x"
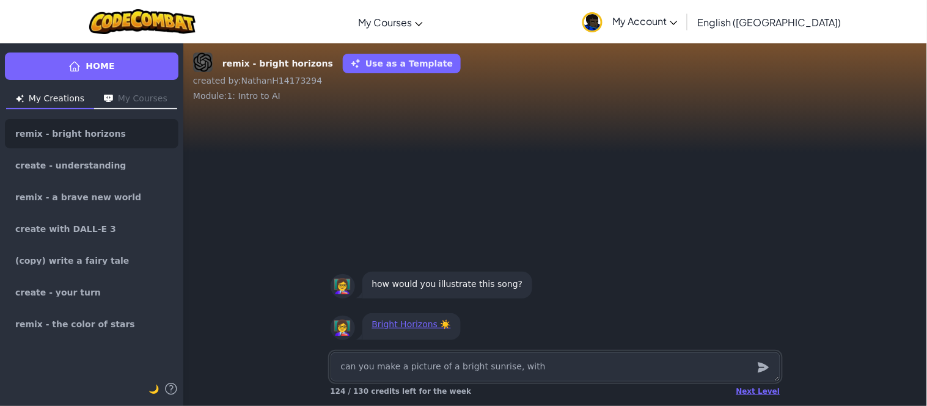
type textarea "can you make a picture of a bright sunrise, with"
type textarea "x"
type textarea "can you make a picture of a bright sunrise, wit"
type textarea "x"
type textarea "can you make a picture of a bright sunrise, [GEOGRAPHIC_DATA]"
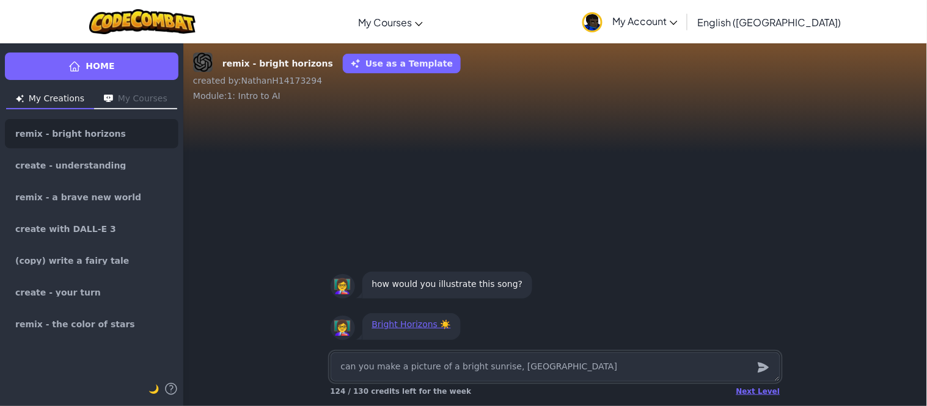
type textarea "x"
type textarea "can you make a picture of a bright sunrise, w"
type textarea "x"
type textarea "can you make a picture of a bright sunrise,"
type textarea "x"
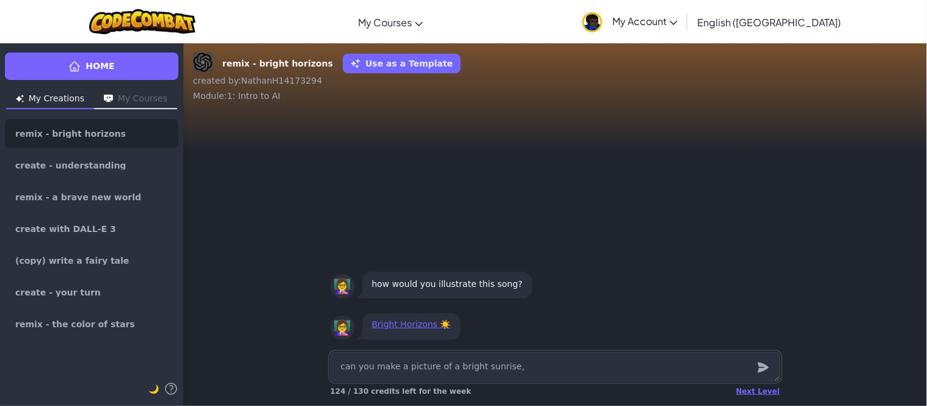
type textarea "can you make a picture of a bright sunrise,"
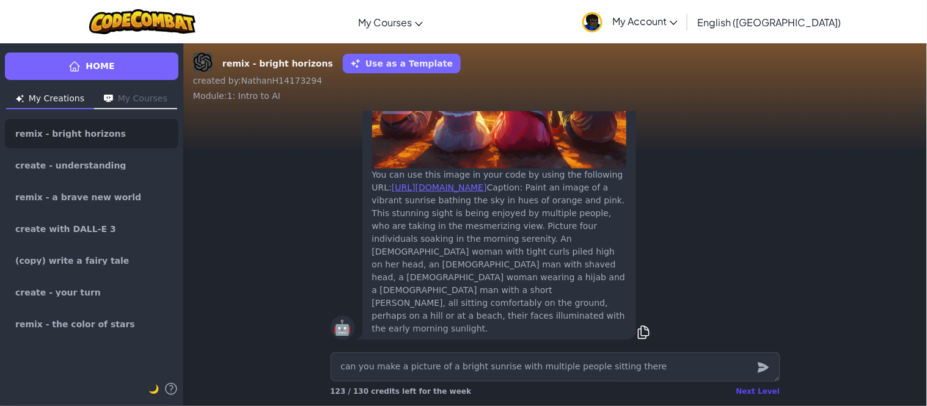
click at [756, 393] on div "Next Level" at bounding box center [758, 392] width 44 height 10
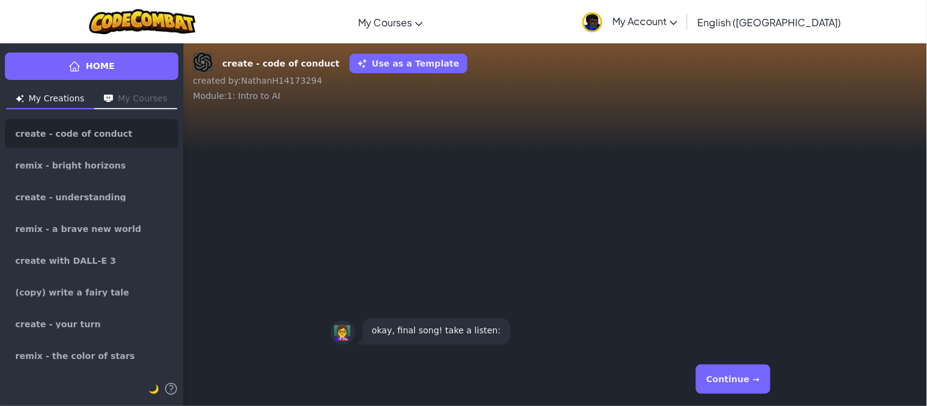
click at [756, 392] on button "Continue →" at bounding box center [733, 379] width 74 height 29
click at [754, 389] on button "Continue →" at bounding box center [733, 379] width 74 height 29
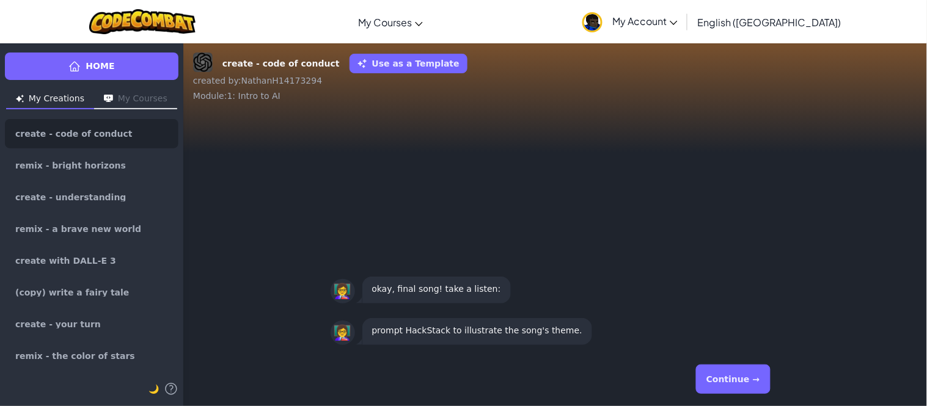
click at [756, 390] on button "Continue →" at bounding box center [733, 379] width 74 height 29
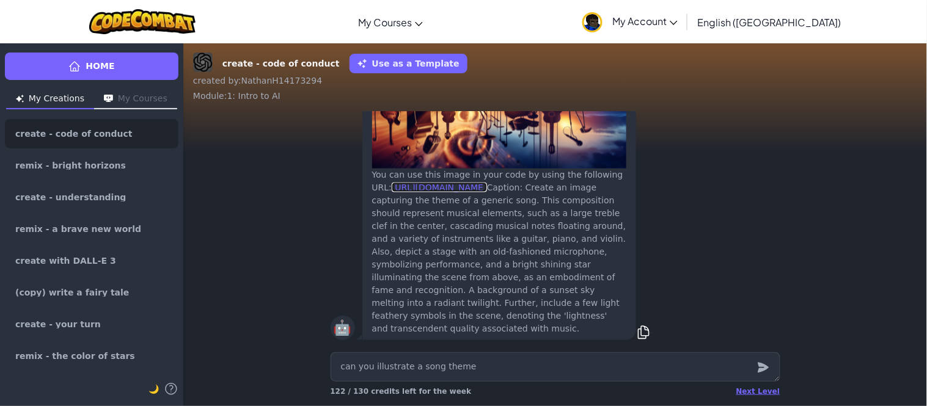
click at [487, 185] on link "[URL][DOMAIN_NAME]" at bounding box center [439, 188] width 95 height 10
click at [442, 369] on textarea "can you illustrate a song theme" at bounding box center [555, 366] width 450 height 29
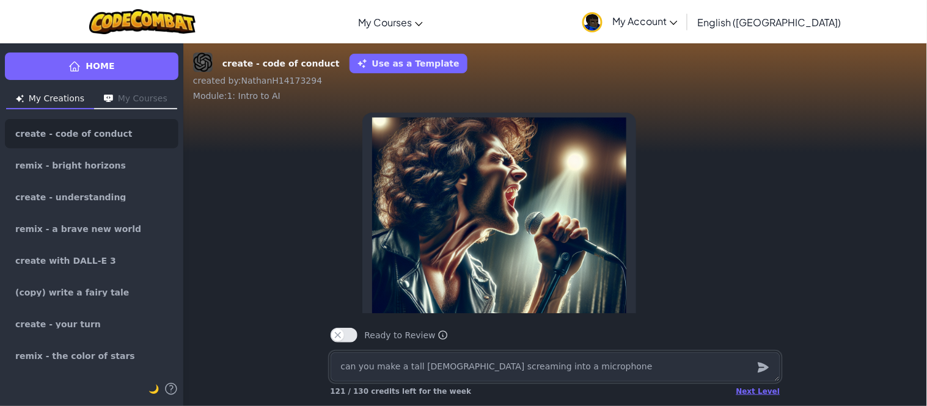
scroll to position [-219, 0]
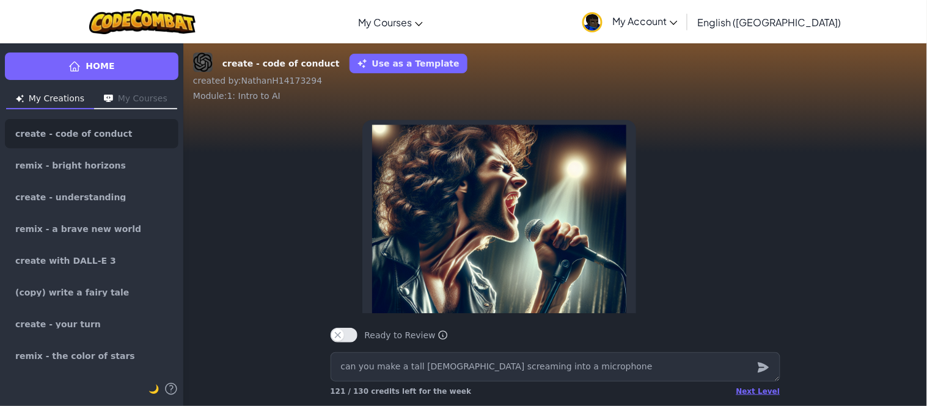
click at [594, 212] on img at bounding box center [499, 252] width 254 height 254
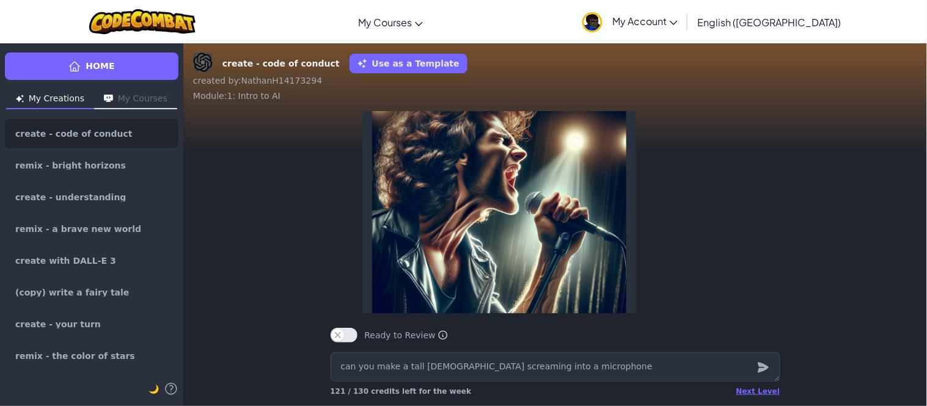
scroll to position [-194, 0]
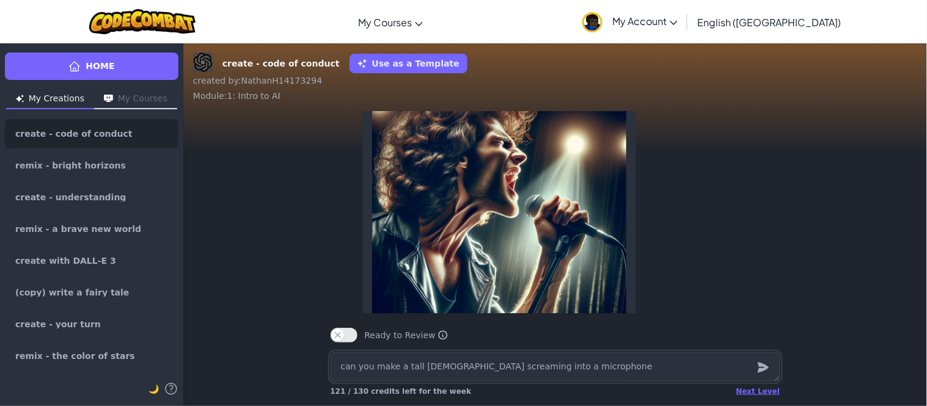
click at [680, 369] on textarea "can you make a tall [DEMOGRAPHIC_DATA] screaming into a microphone" at bounding box center [555, 366] width 450 height 29
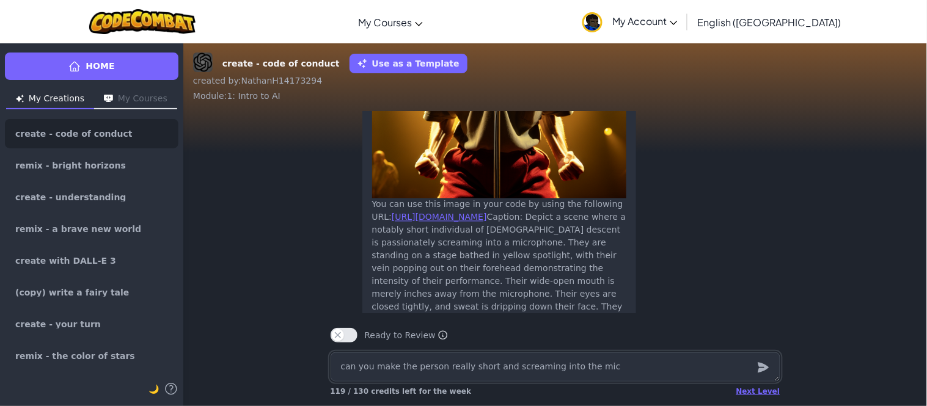
scroll to position [0, 0]
